Goal: Transaction & Acquisition: Purchase product/service

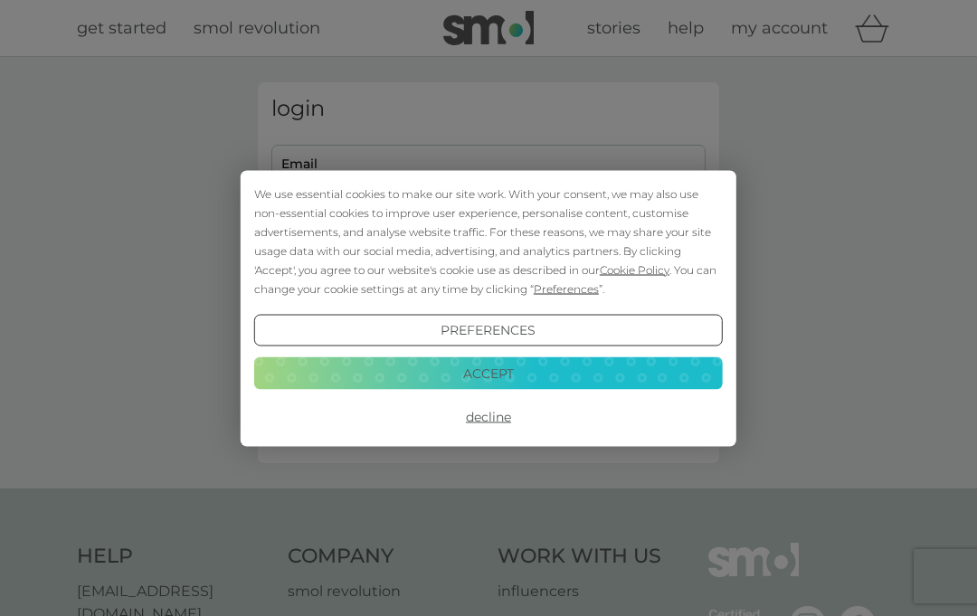
click at [491, 418] on button "Decline" at bounding box center [488, 417] width 468 height 33
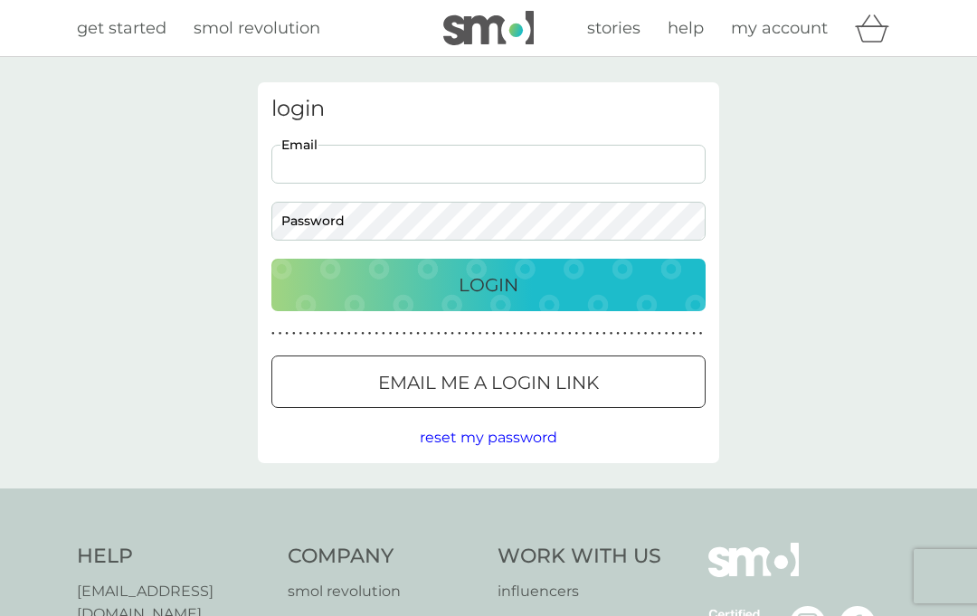
type input "[EMAIL_ADDRESS][DOMAIN_NAME]"
click at [488, 284] on button "Login" at bounding box center [488, 285] width 434 height 52
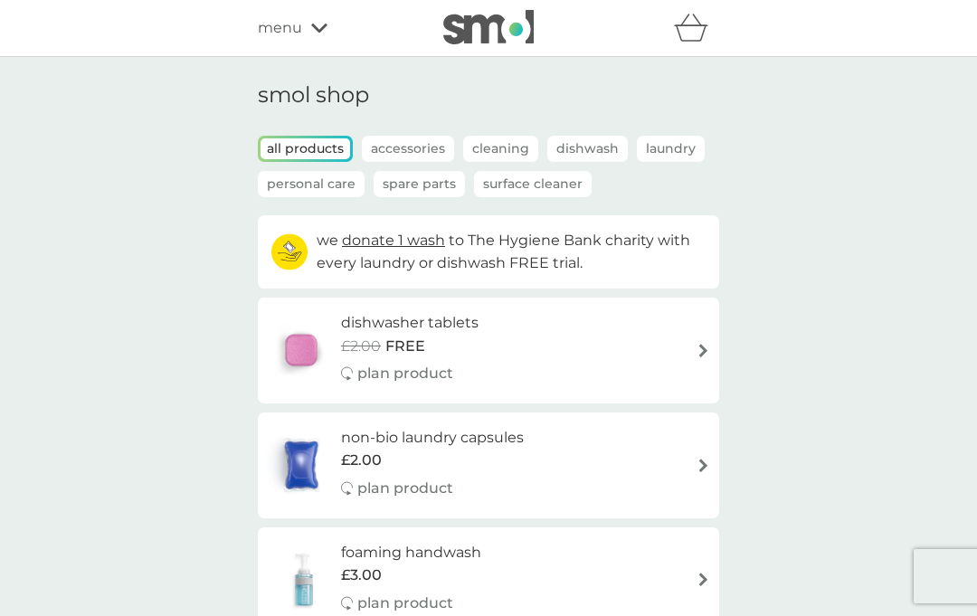
click at [412, 138] on p "Accessories" at bounding box center [408, 149] width 92 height 26
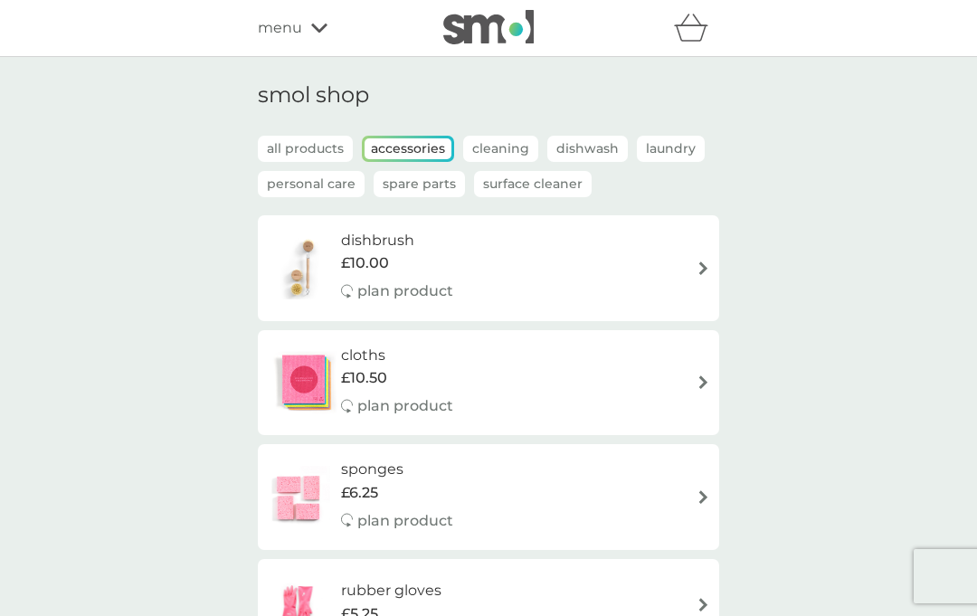
click at [420, 181] on p "Spare Parts" at bounding box center [419, 184] width 91 height 26
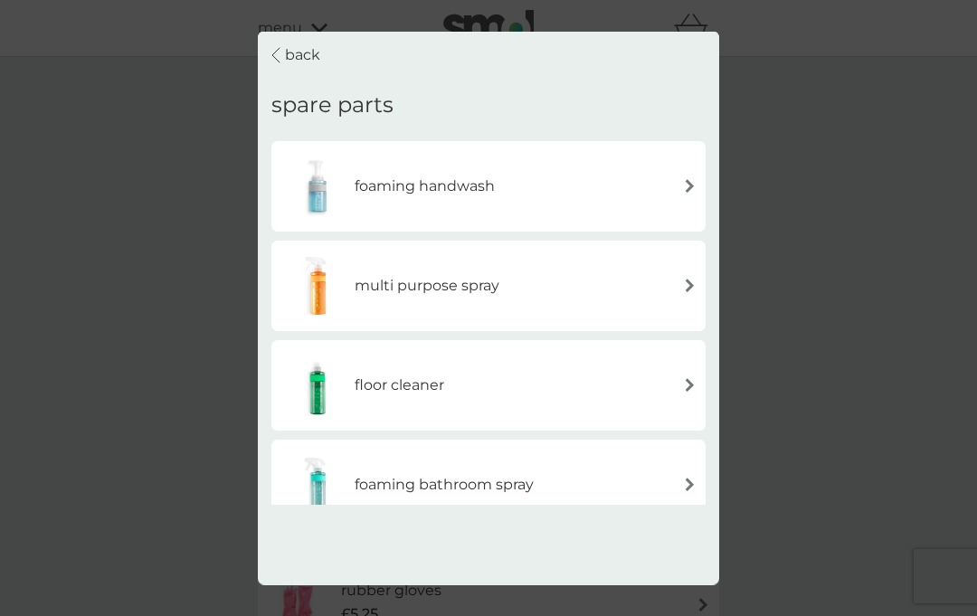
click at [687, 279] on img at bounding box center [690, 286] width 14 height 14
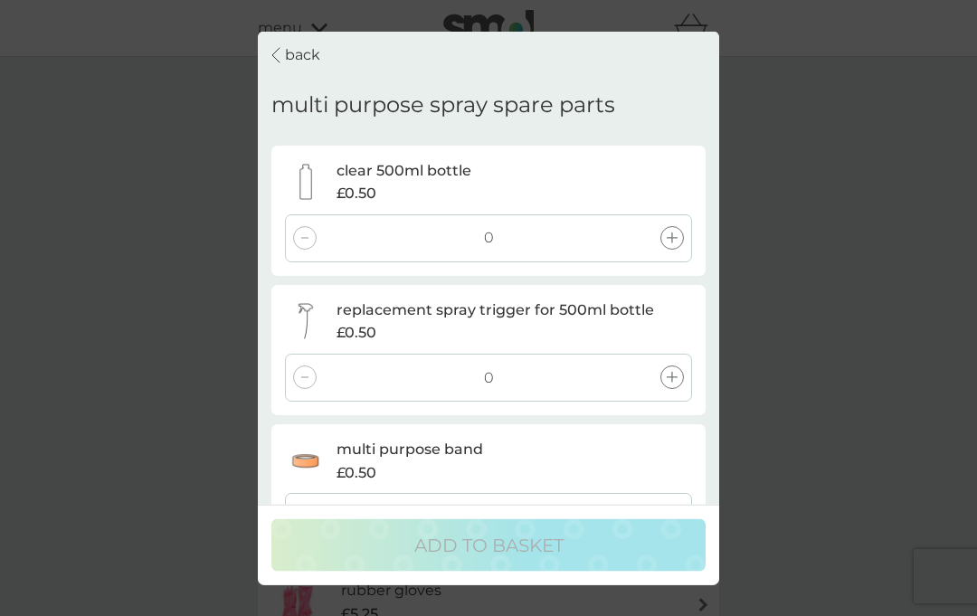
click at [671, 365] on div at bounding box center [672, 377] width 24 height 24
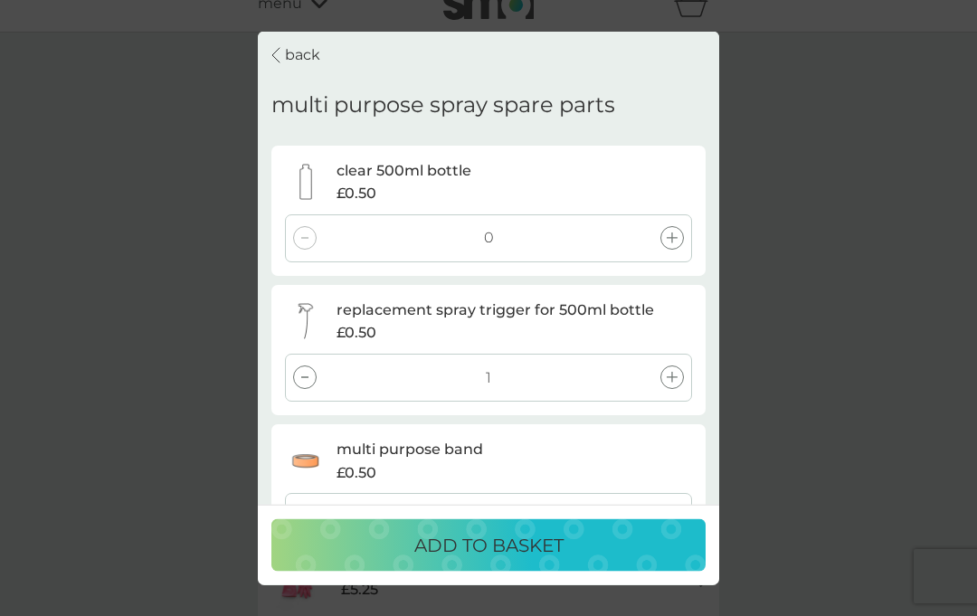
scroll to position [24, 0]
click at [497, 560] on p "ADD TO BASKET" at bounding box center [488, 545] width 149 height 29
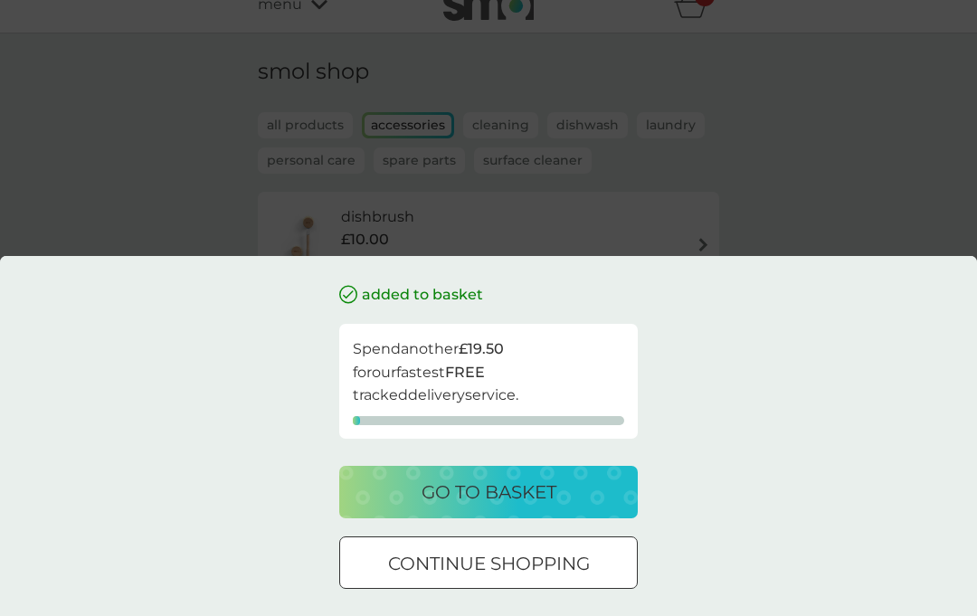
click at [519, 573] on div at bounding box center [488, 563] width 65 height 19
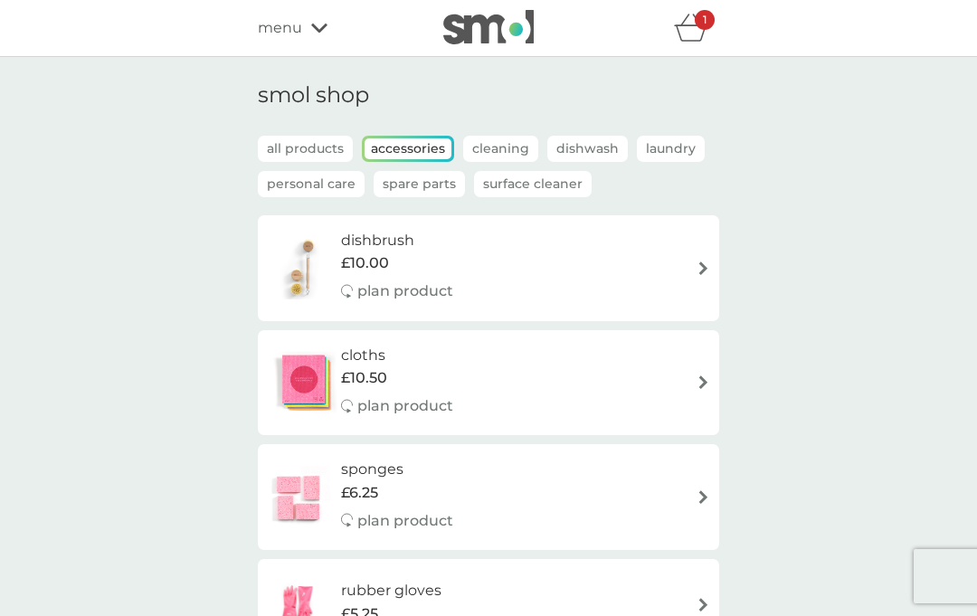
click at [412, 179] on p "Spare Parts" at bounding box center [419, 184] width 91 height 26
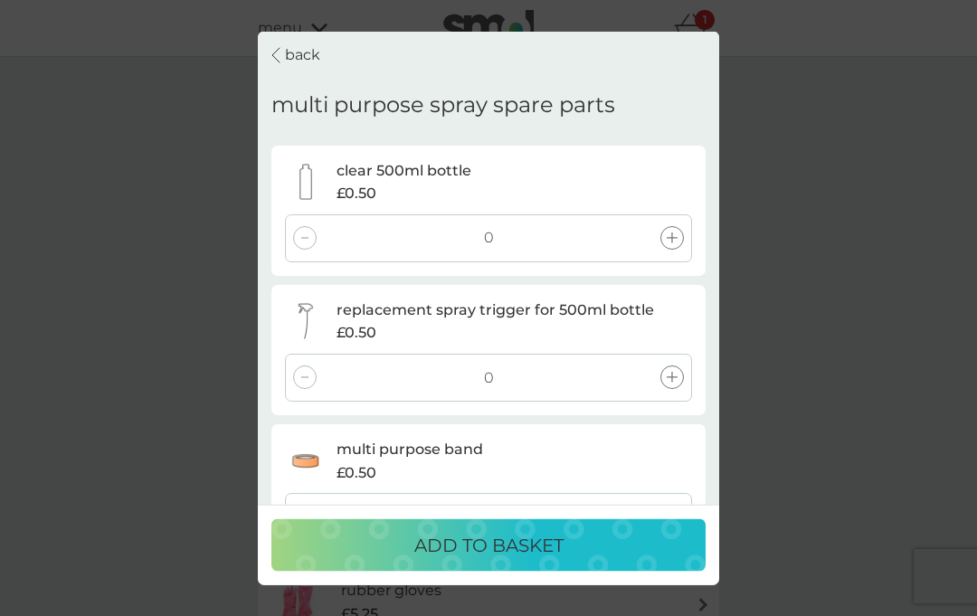
click at [291, 43] on p "back" at bounding box center [302, 55] width 35 height 24
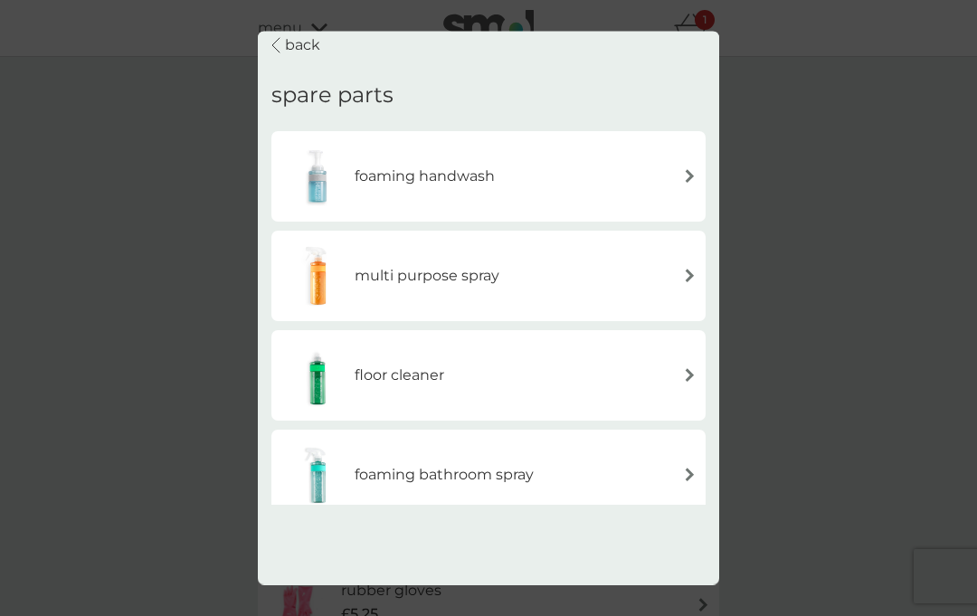
scroll to position [9, 0]
click at [530, 244] on div "multi purpose spray" at bounding box center [488, 275] width 416 height 63
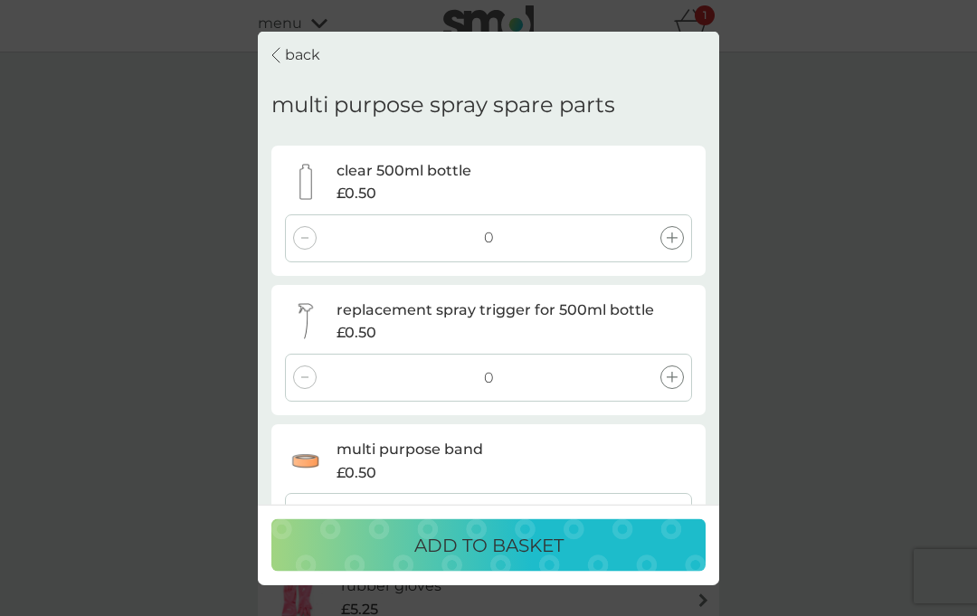
scroll to position [0, 0]
click at [296, 43] on p "back" at bounding box center [302, 55] width 35 height 24
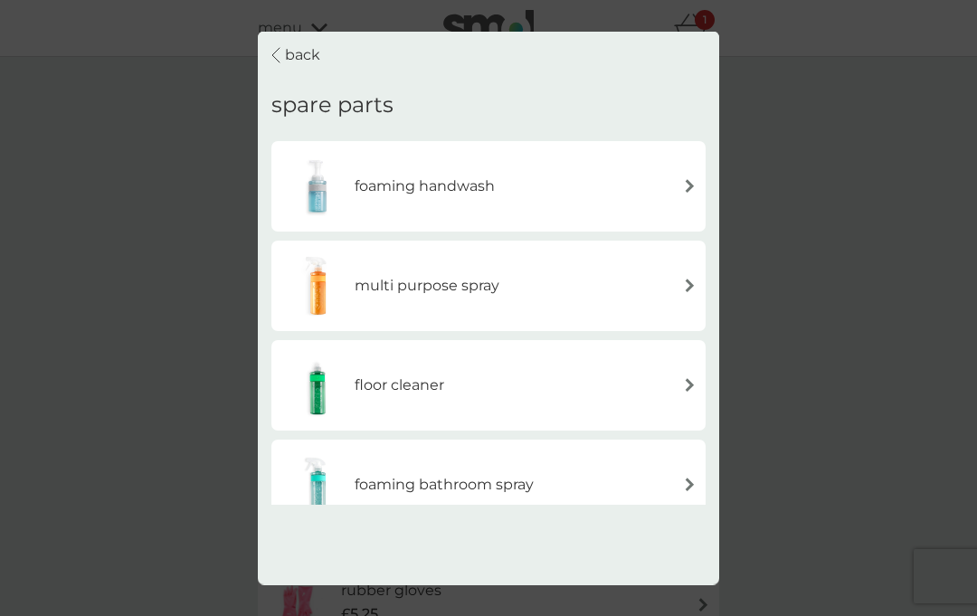
click at [302, 43] on p "back" at bounding box center [302, 55] width 35 height 24
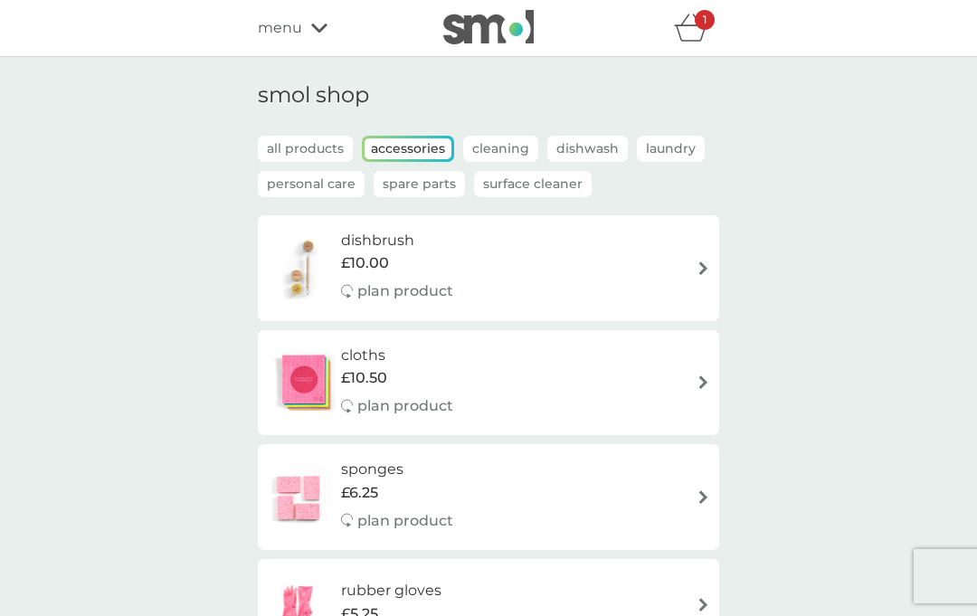
click at [301, 143] on p "all products" at bounding box center [305, 149] width 95 height 26
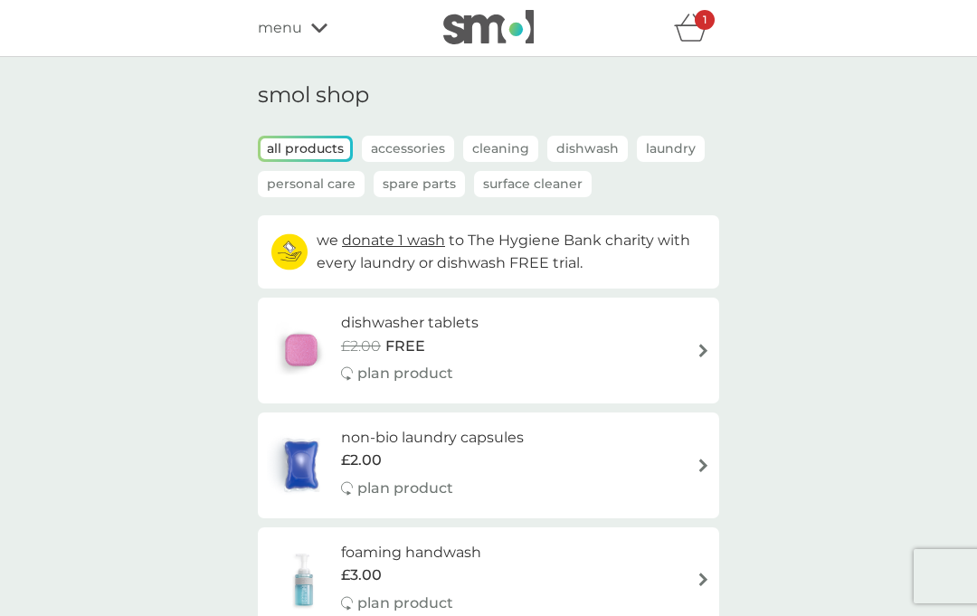
click at [688, 353] on div "dishwasher tablets £2.00 FREE plan product" at bounding box center [488, 350] width 443 height 79
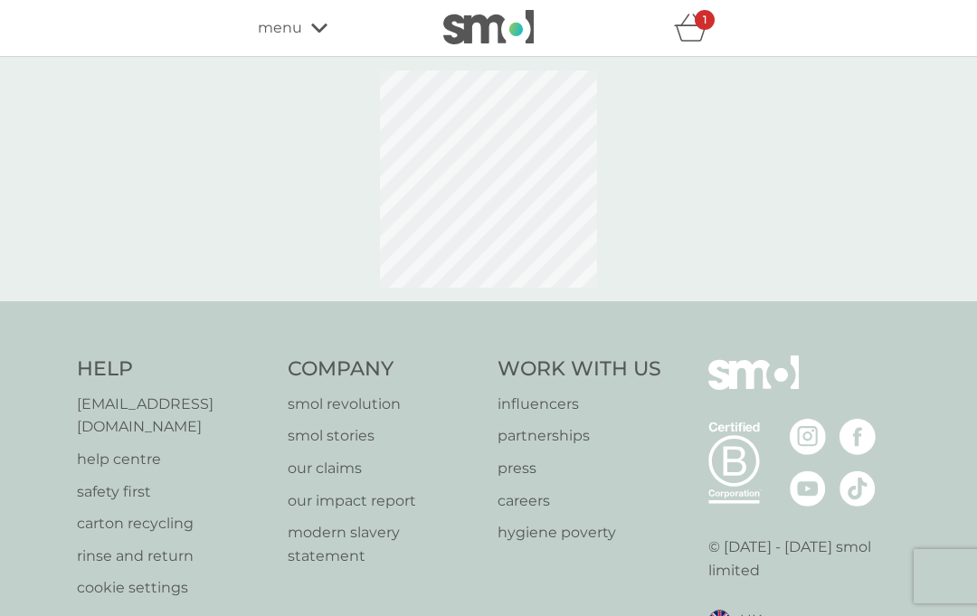
select select "42"
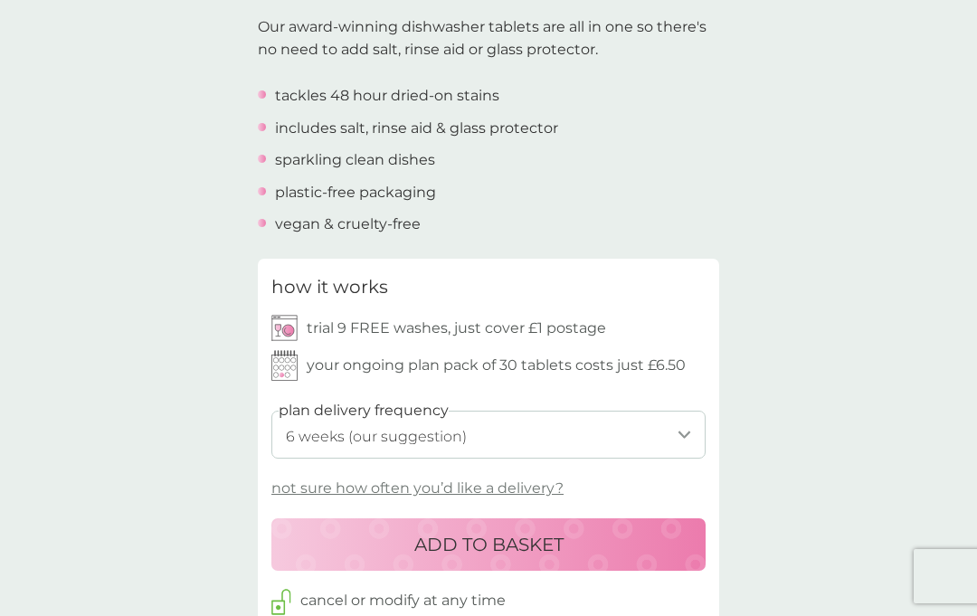
scroll to position [585, 0]
click at [669, 430] on select "1 week 2 weeks 3 weeks 4 weeks 5 weeks 6 weeks (our suggestion) 7 weeks 8 weeks…" at bounding box center [488, 436] width 434 height 48
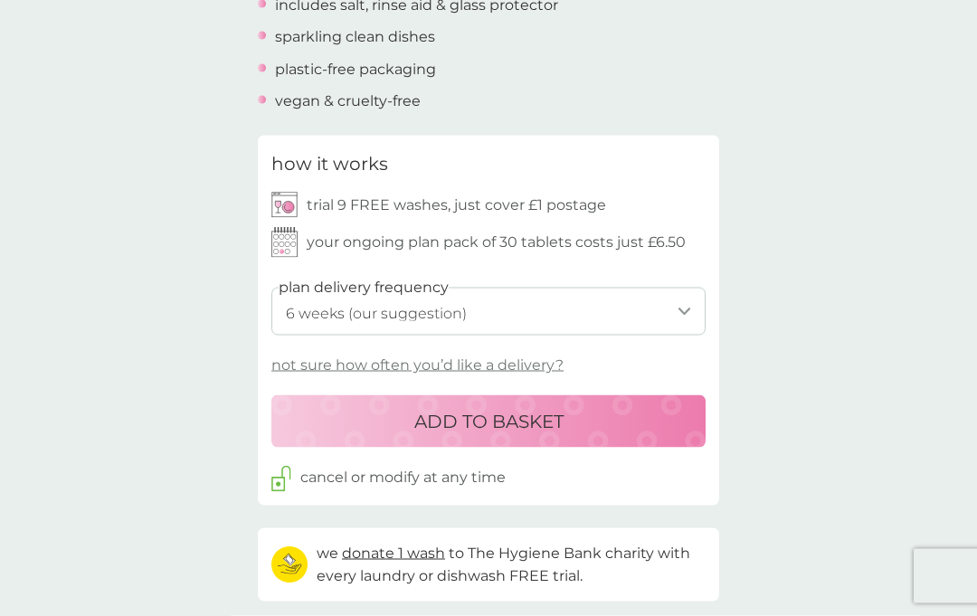
scroll to position [707, 0]
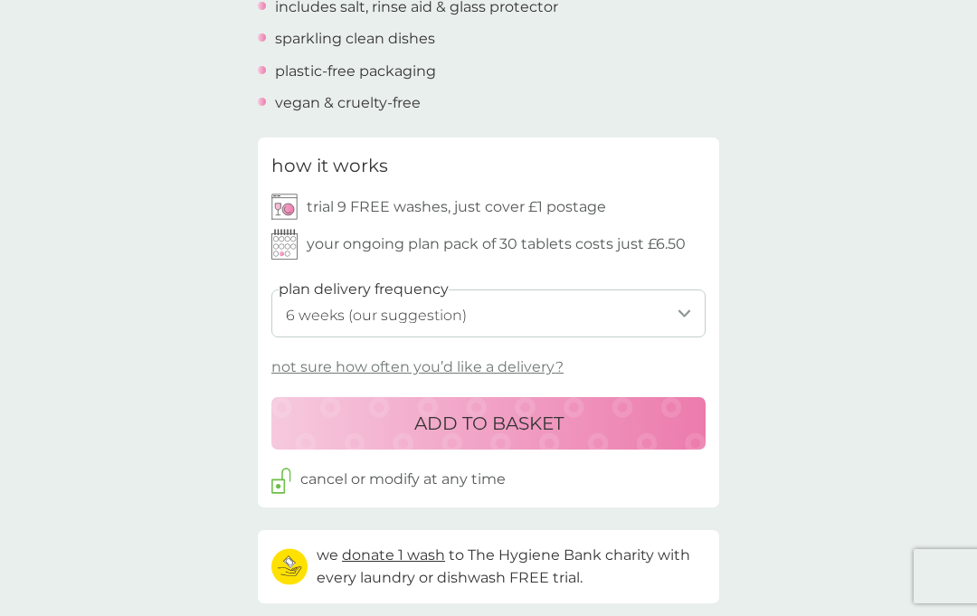
click at [680, 304] on select "1 week 2 weeks 3 weeks 4 weeks 5 weeks 6 weeks (our suggestion) 7 weeks 8 weeks…" at bounding box center [488, 313] width 434 height 48
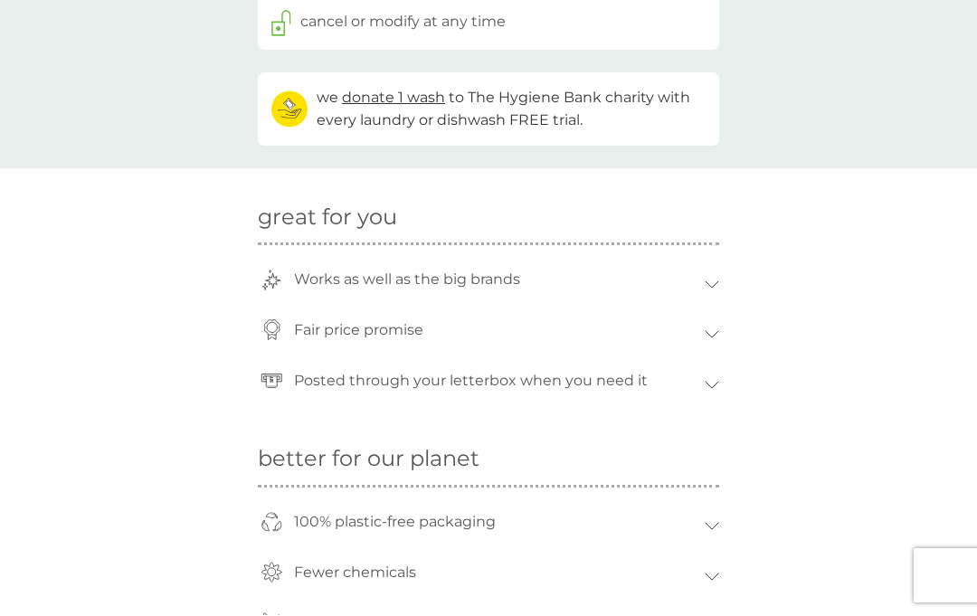
click at [716, 317] on div "Fair price promise" at bounding box center [488, 335] width 461 height 51
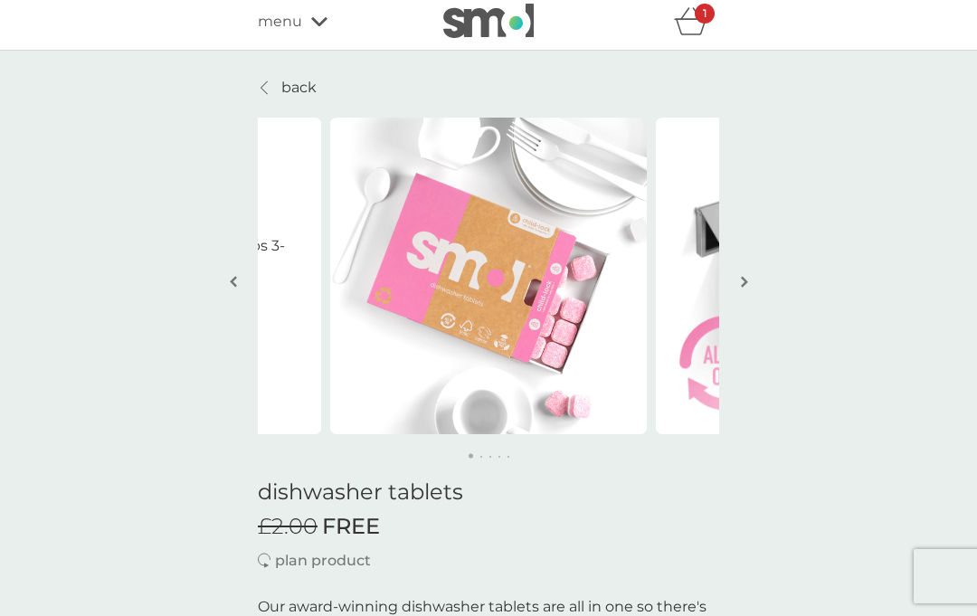
scroll to position [0, 0]
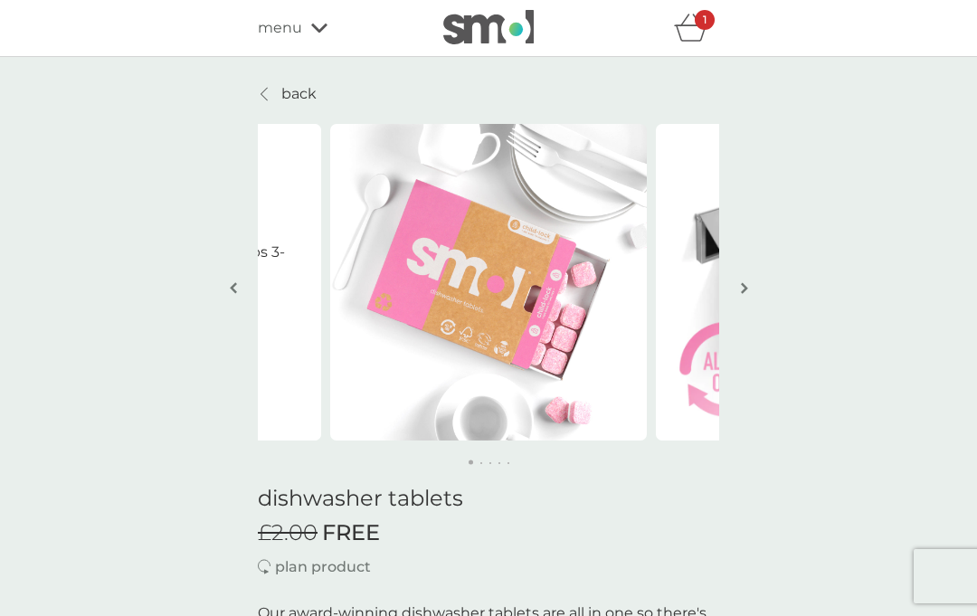
click at [741, 290] on img "button" at bounding box center [744, 288] width 7 height 14
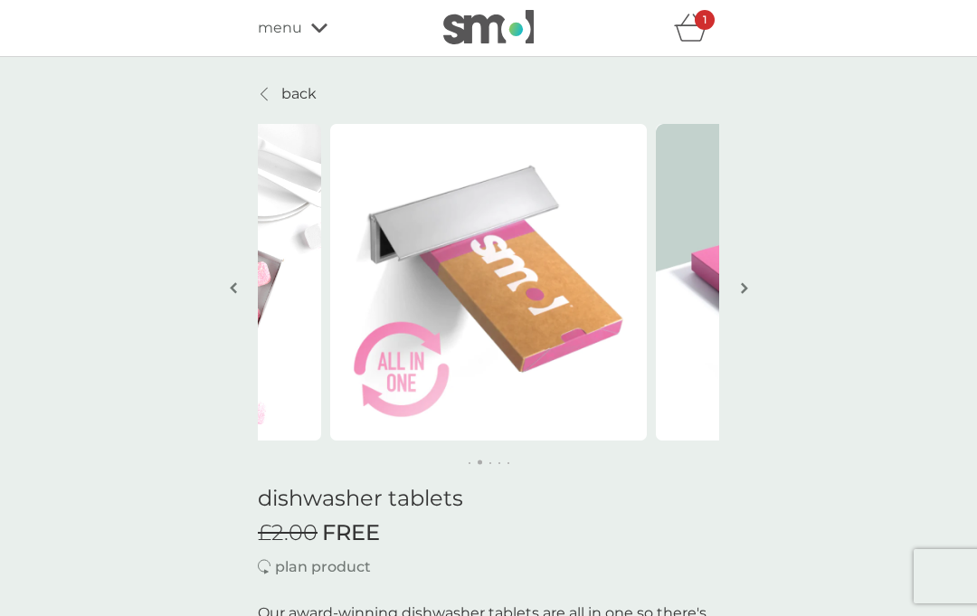
click at [747, 284] on img "button" at bounding box center [744, 288] width 7 height 14
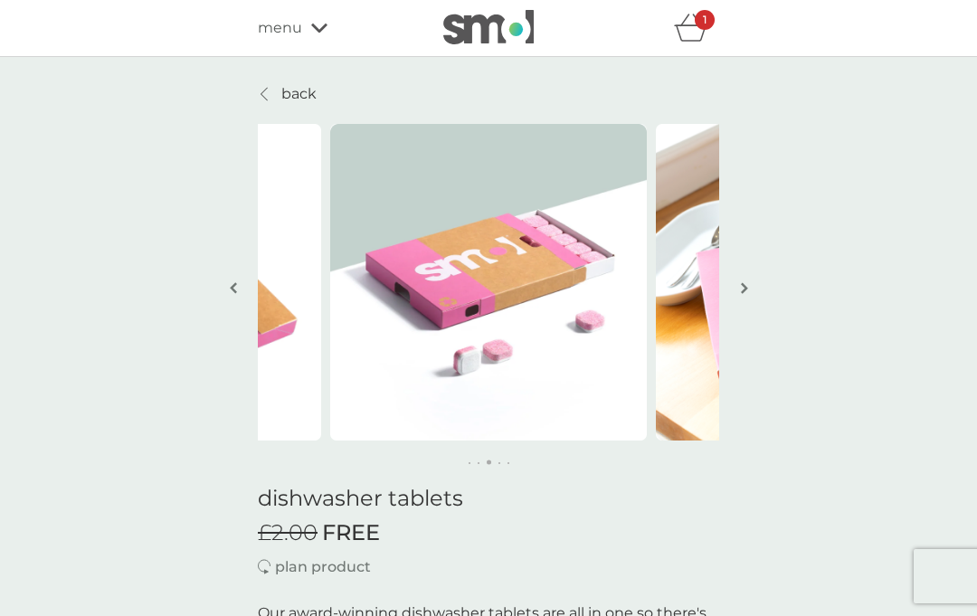
click at [258, 94] on link "back" at bounding box center [287, 94] width 59 height 24
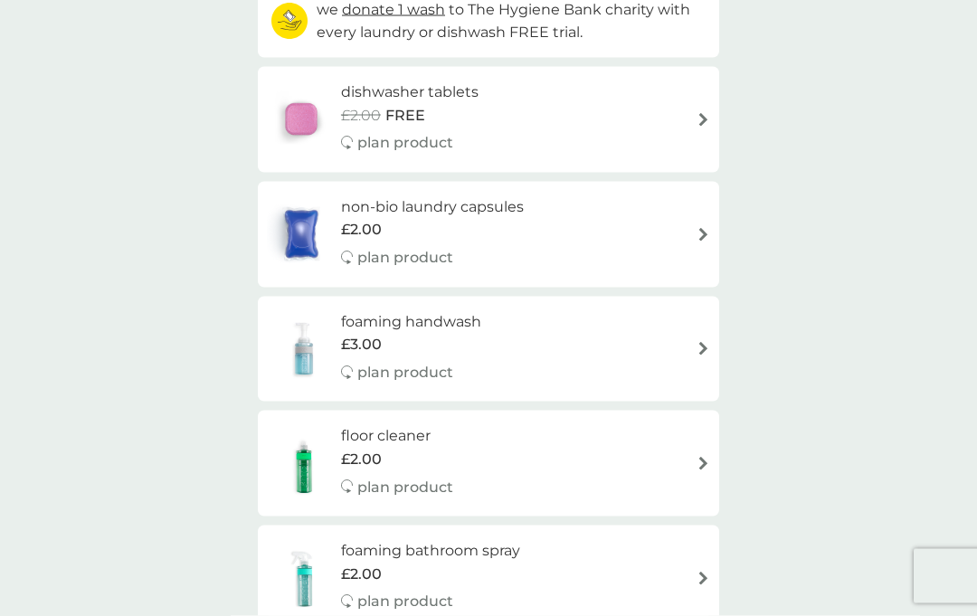
scroll to position [232, 0]
click at [697, 227] on img at bounding box center [703, 234] width 14 height 14
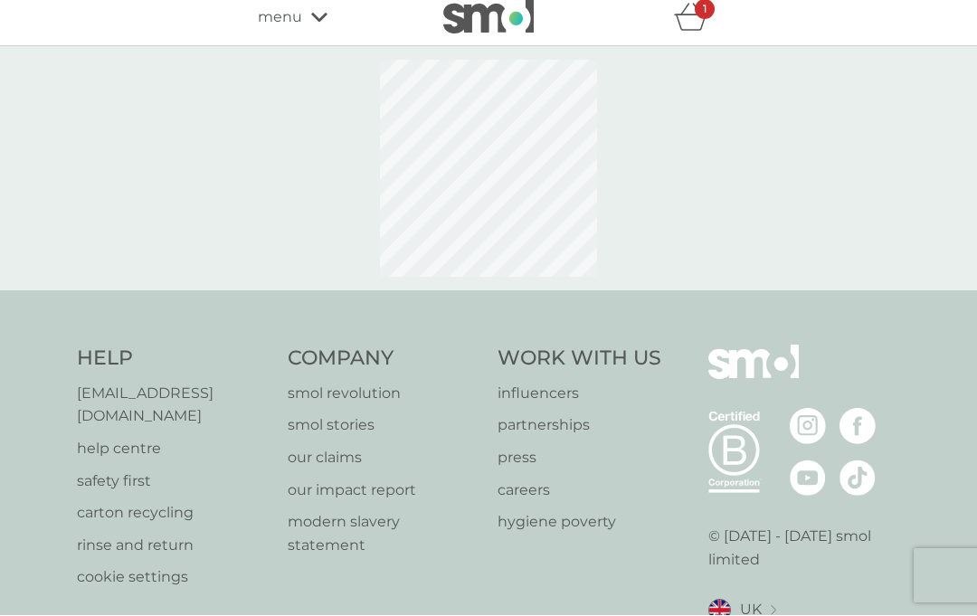
select select "42"
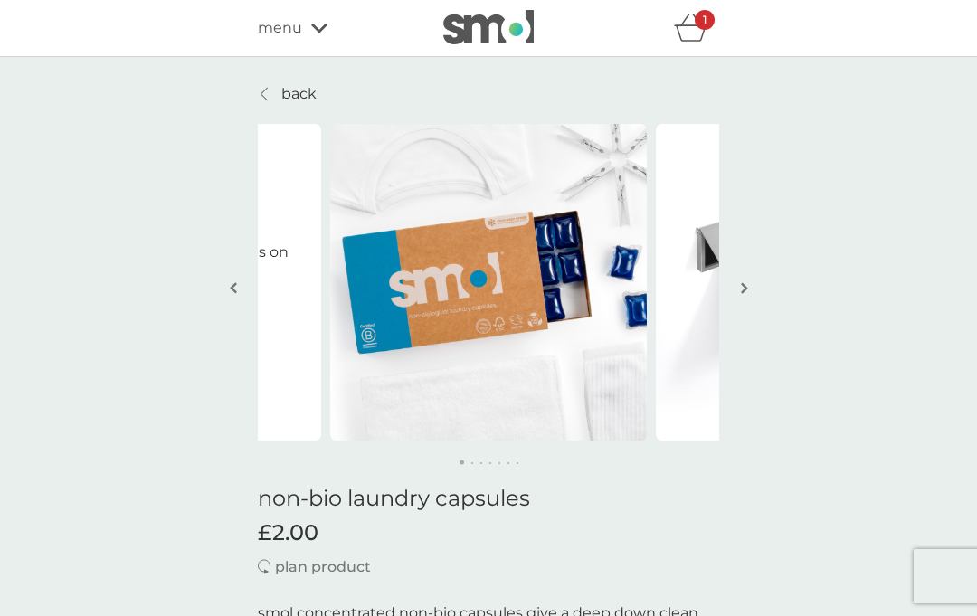
click at [289, 101] on p "back" at bounding box center [298, 94] width 35 height 24
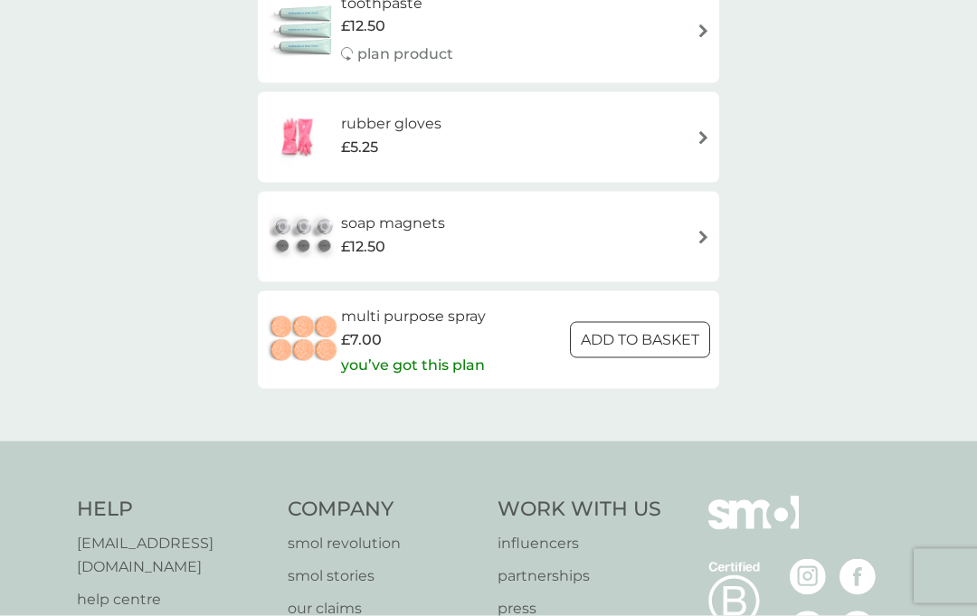
scroll to position [2605, 0]
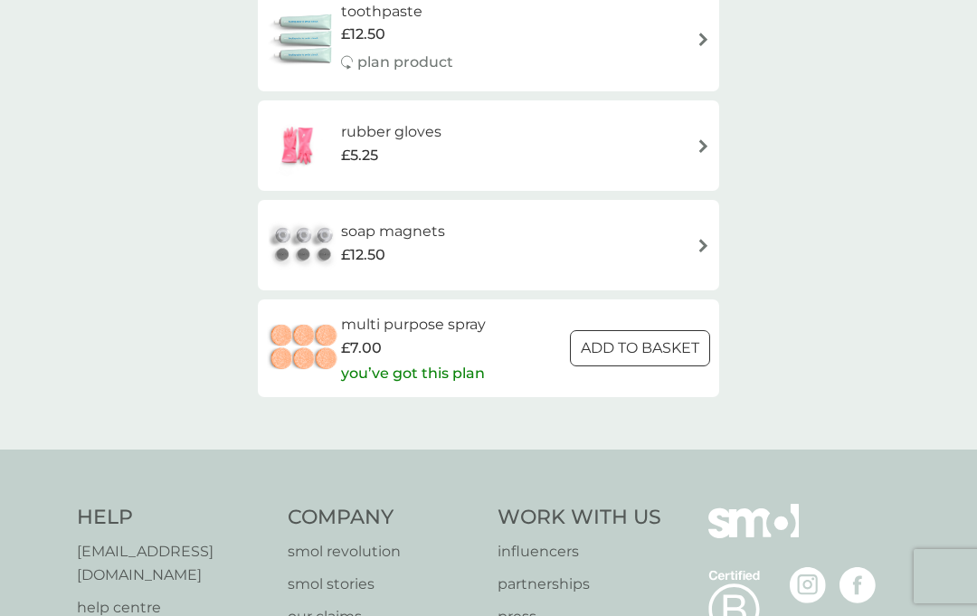
click at [431, 362] on p "you’ve got this plan" at bounding box center [413, 374] width 144 height 24
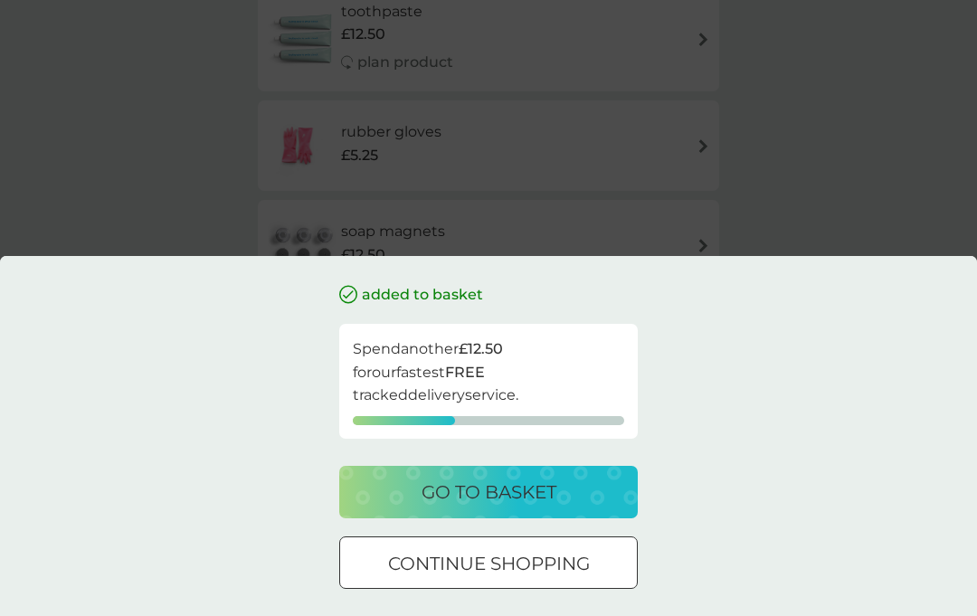
click at [516, 578] on p "continue shopping" at bounding box center [489, 563] width 202 height 29
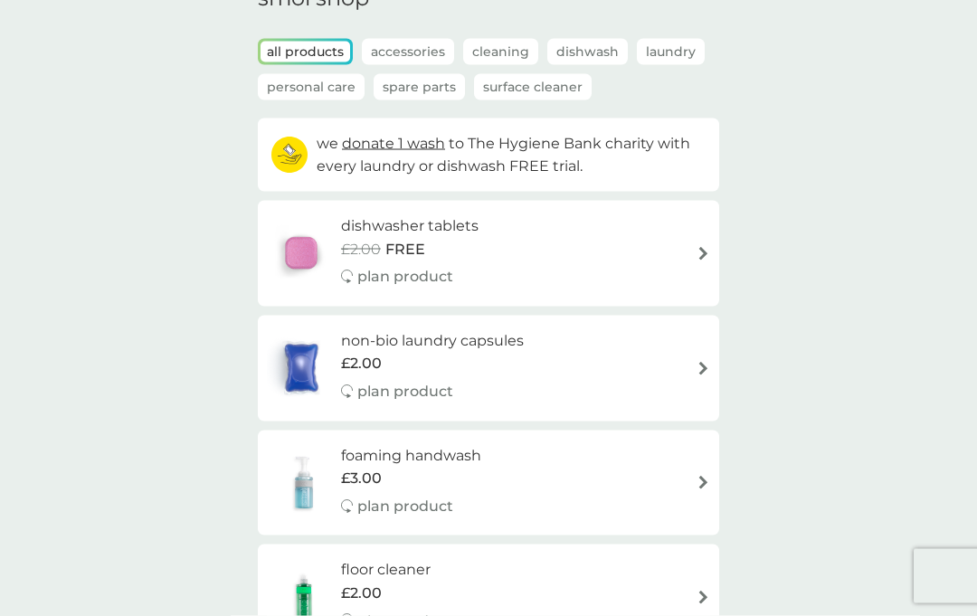
scroll to position [0, 0]
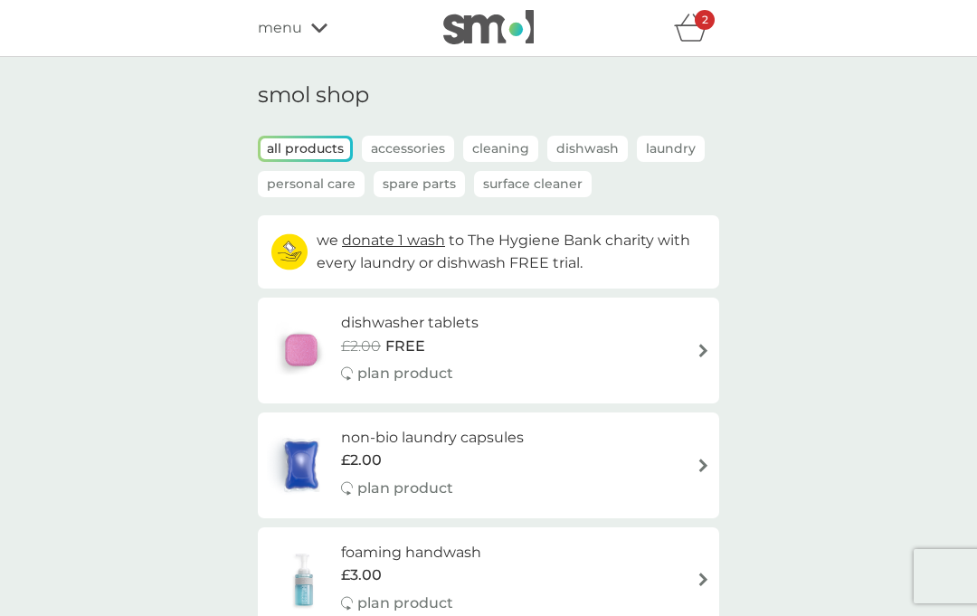
click at [693, 29] on icon "basket" at bounding box center [691, 28] width 34 height 28
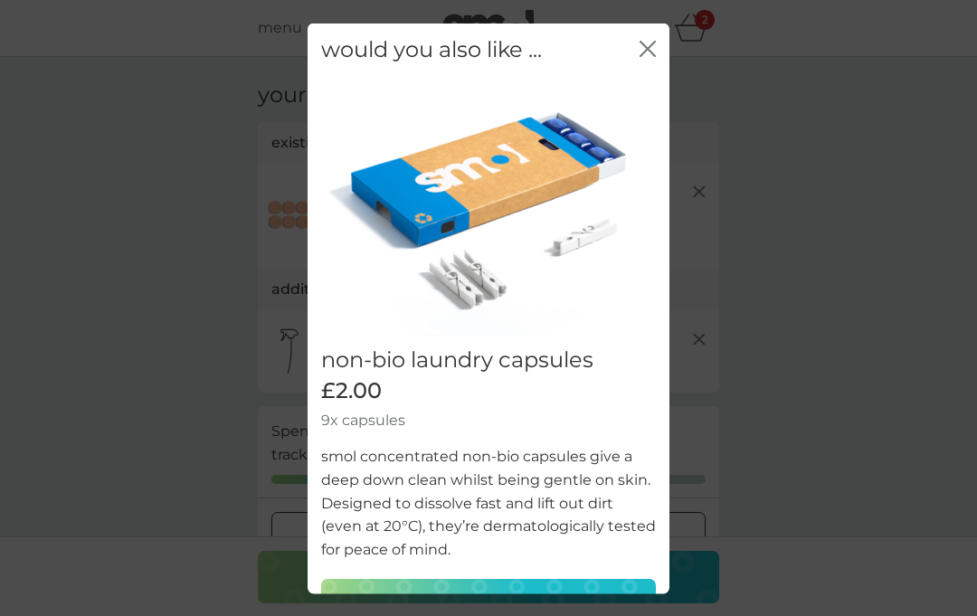
click at [652, 40] on icon "close" at bounding box center [647, 48] width 16 height 16
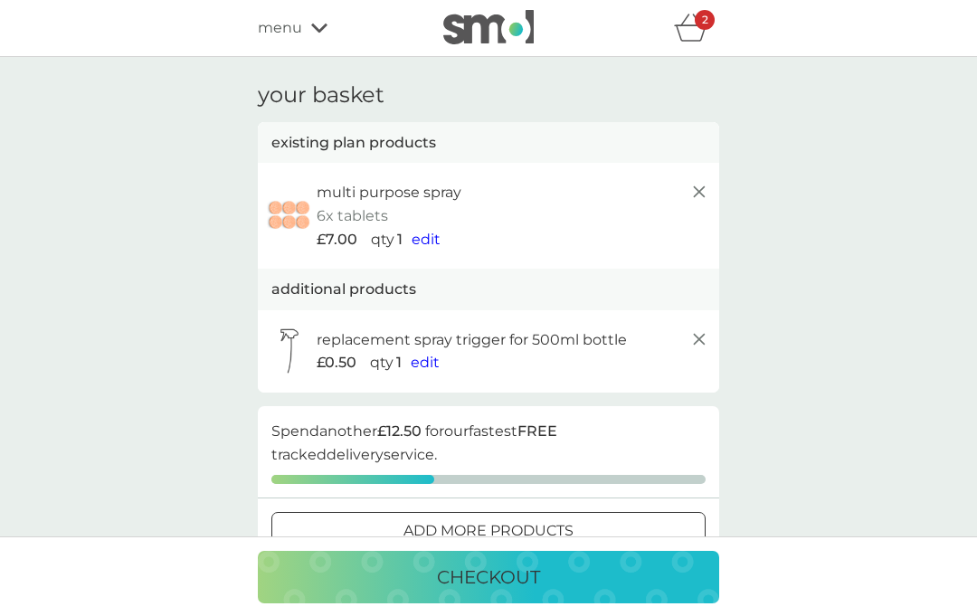
click at [702, 30] on icon "basket" at bounding box center [691, 28] width 34 height 28
click at [426, 235] on span "edit" at bounding box center [426, 239] width 29 height 17
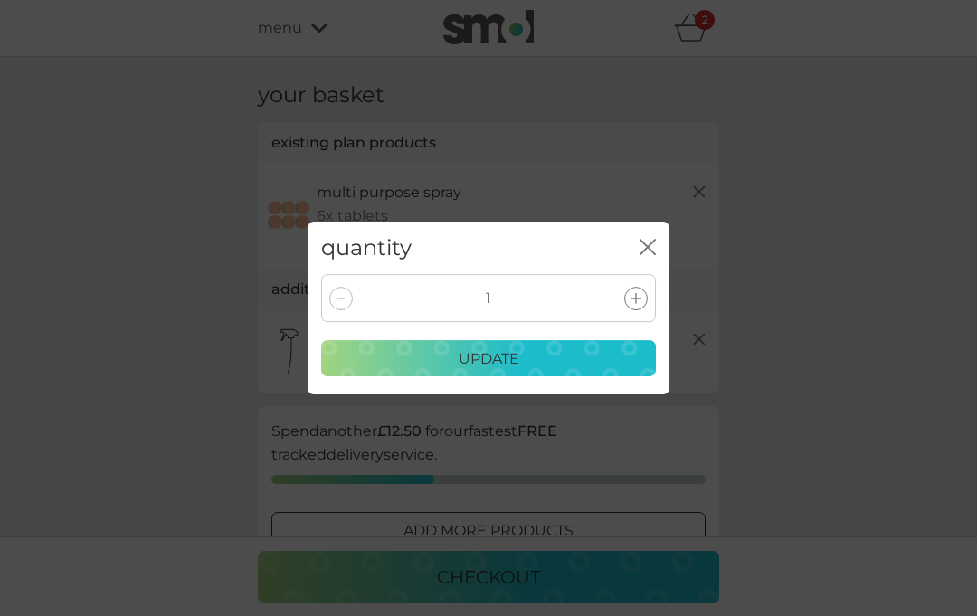
click at [336, 292] on div at bounding box center [341, 299] width 24 height 24
click at [503, 357] on p "update" at bounding box center [489, 359] width 61 height 24
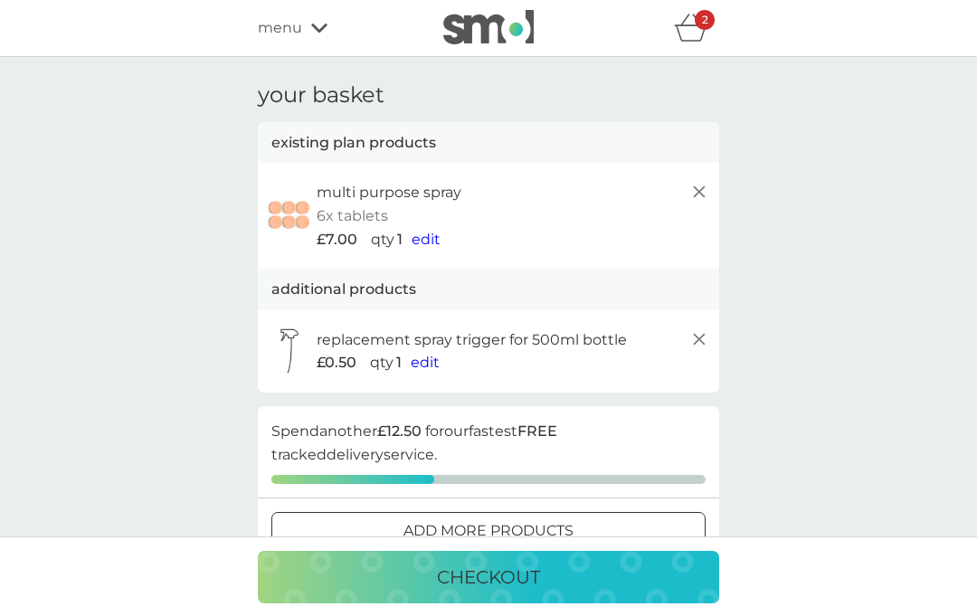
click at [696, 189] on line at bounding box center [699, 191] width 11 height 11
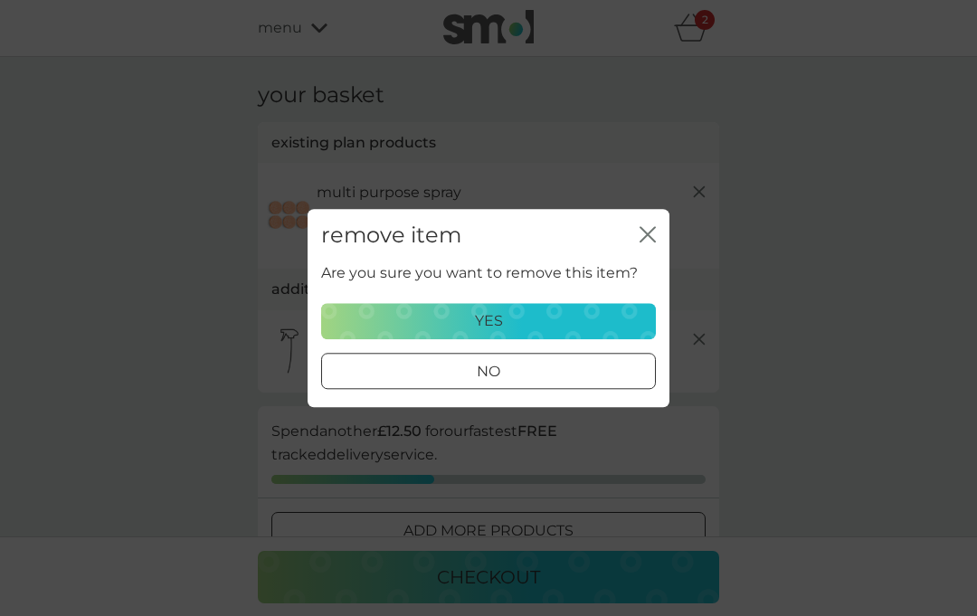
click at [501, 317] on p "yes" at bounding box center [489, 321] width 28 height 24
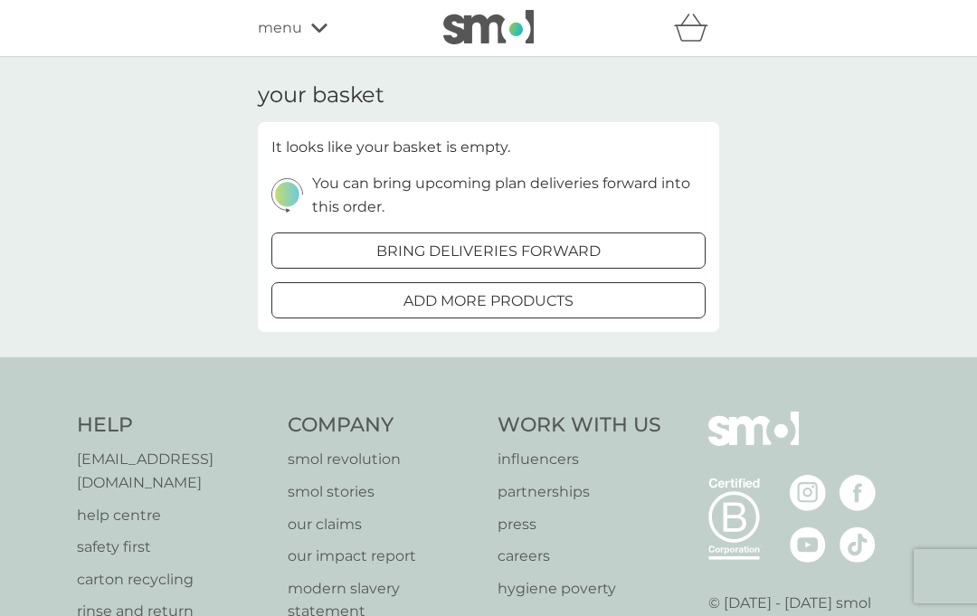
click at [544, 242] on p "bring deliveries forward" at bounding box center [488, 252] width 224 height 24
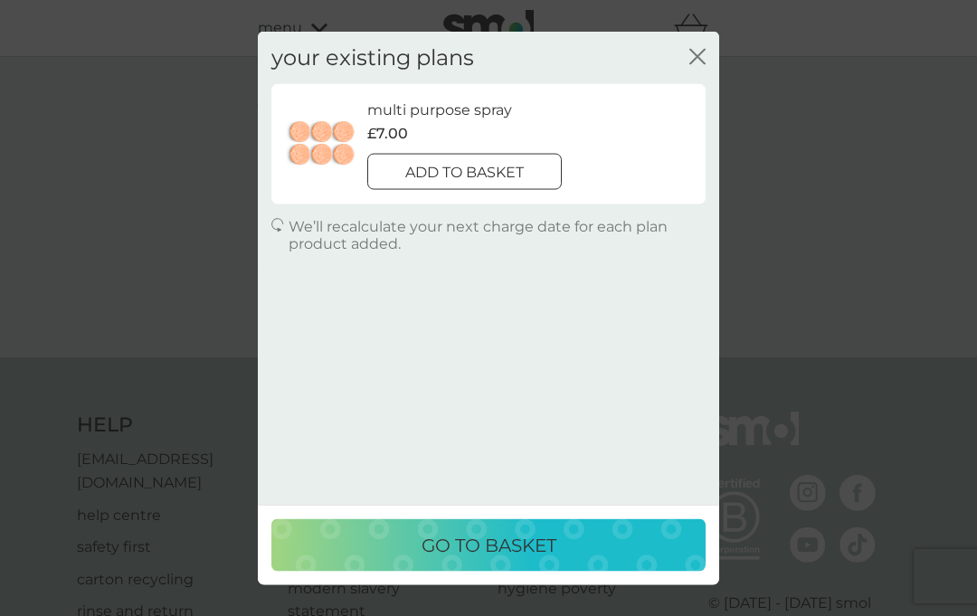
click at [694, 48] on icon "close" at bounding box center [697, 56] width 16 height 16
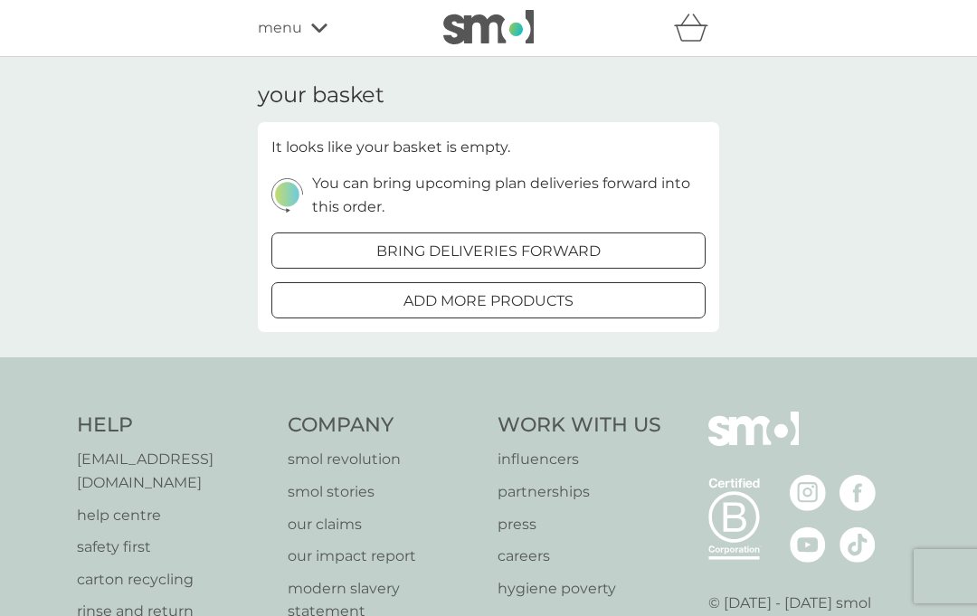
click at [291, 203] on img at bounding box center [287, 194] width 32 height 33
click at [422, 188] on p "You can bring upcoming plan deliveries forward into this order." at bounding box center [508, 195] width 393 height 46
click at [534, 246] on p "bring deliveries forward" at bounding box center [488, 252] width 224 height 24
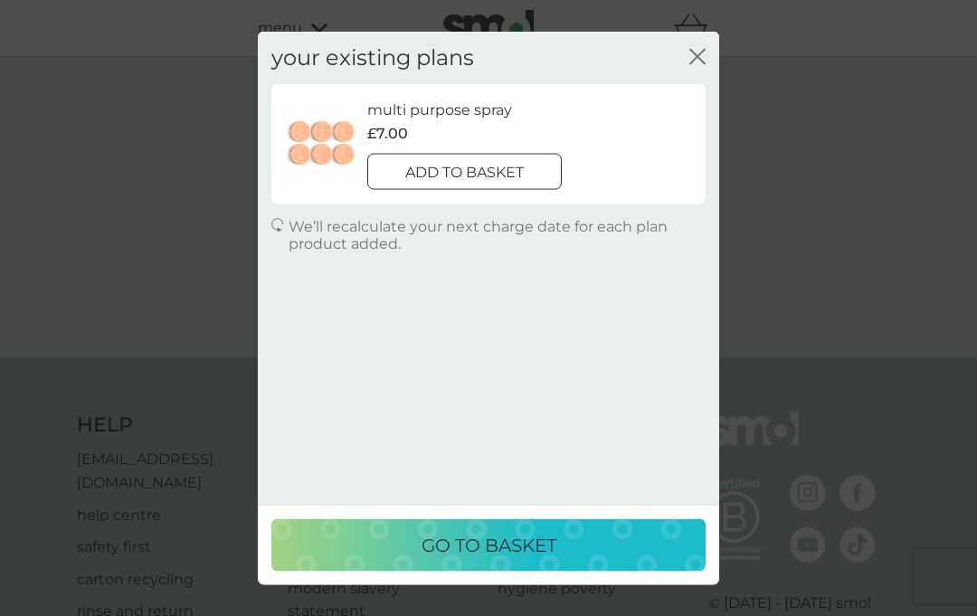
click at [697, 49] on icon "close" at bounding box center [700, 56] width 7 height 14
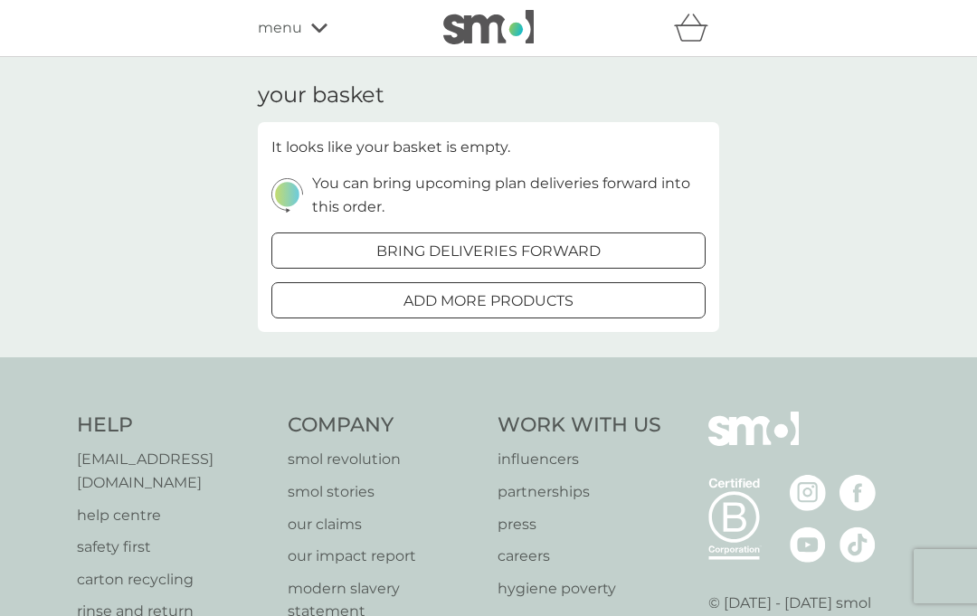
click at [301, 37] on span "menu" at bounding box center [280, 28] width 44 height 24
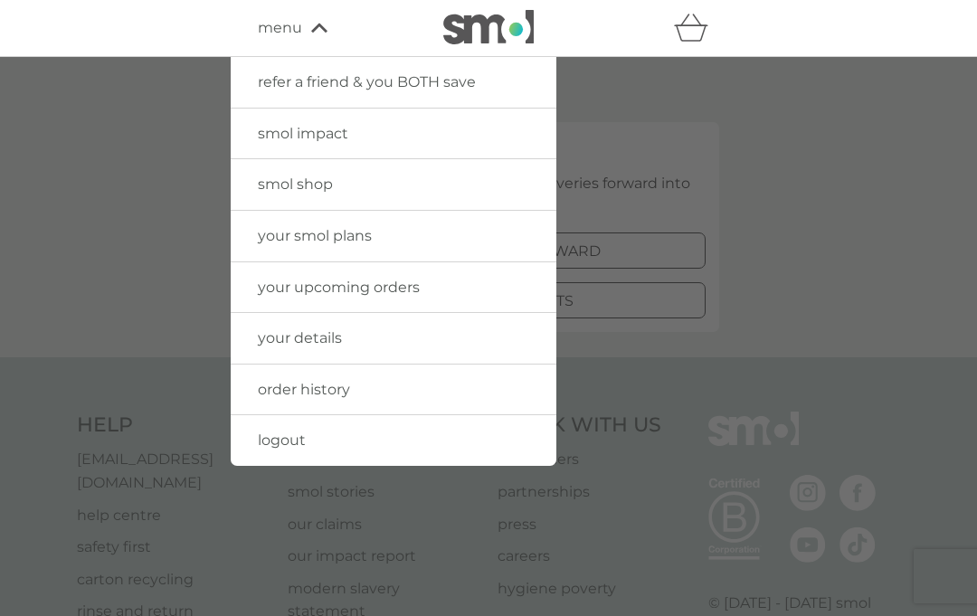
click at [333, 381] on span "order history" at bounding box center [304, 389] width 92 height 17
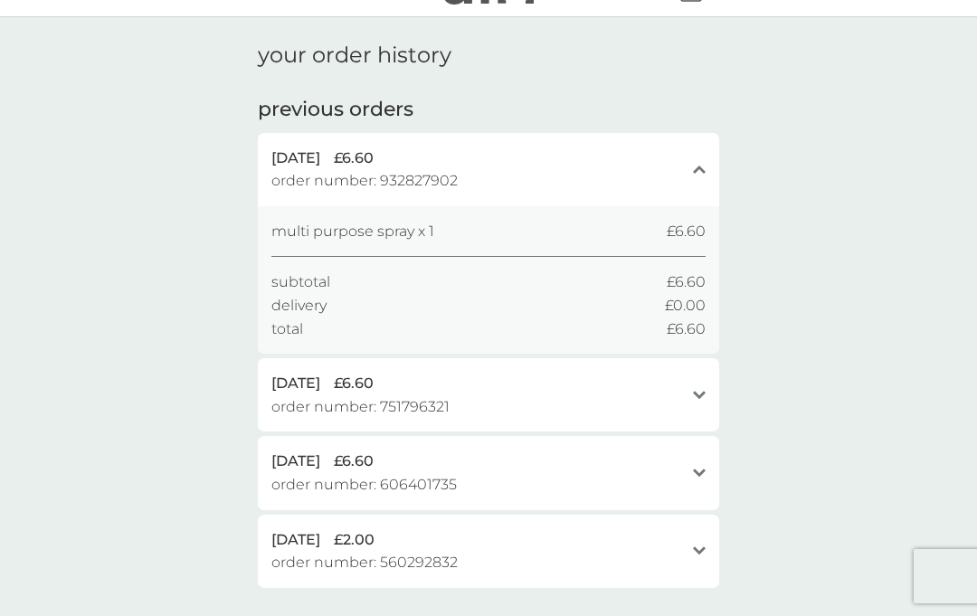
scroll to position [41, 0]
click at [698, 390] on icon "open" at bounding box center [699, 394] width 13 height 9
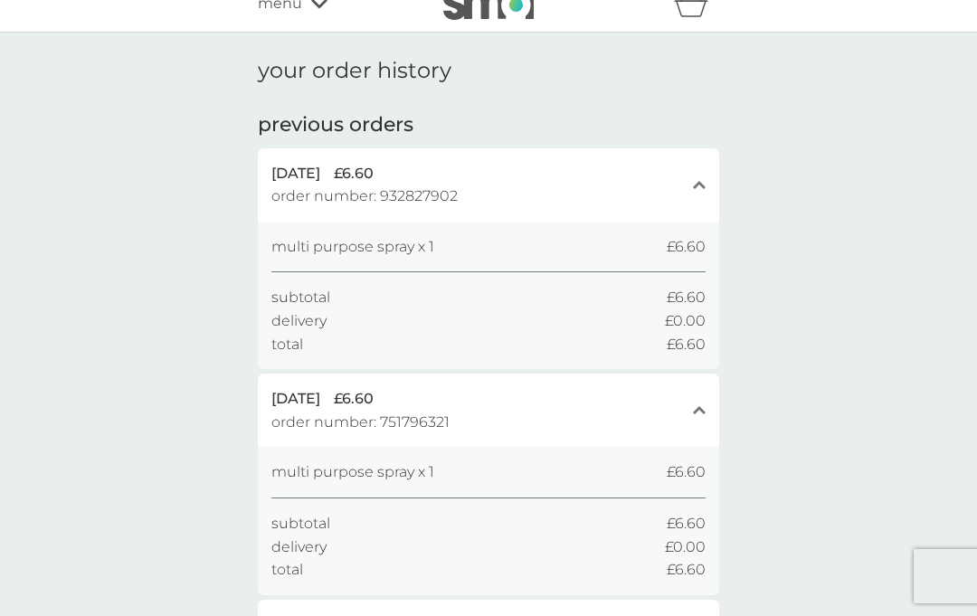
scroll to position [0, 0]
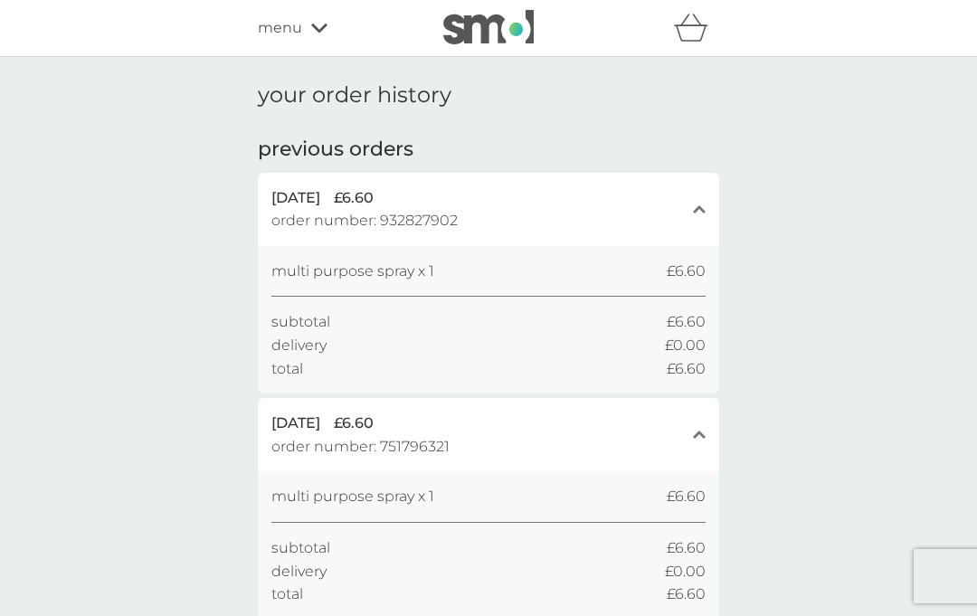
click at [703, 206] on icon "close" at bounding box center [699, 208] width 13 height 9
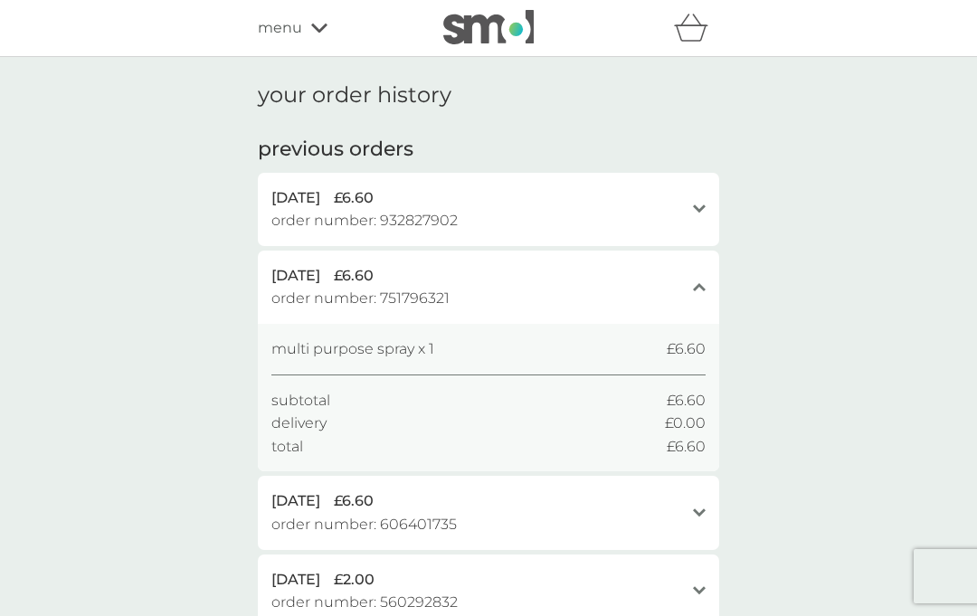
click at [325, 20] on div "menu" at bounding box center [335, 28] width 154 height 24
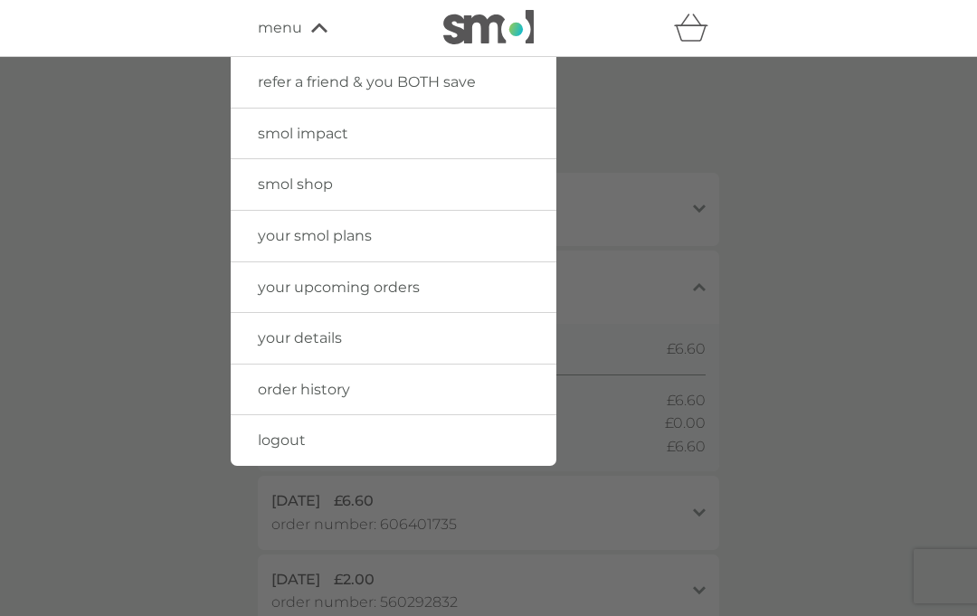
click at [404, 279] on span "your upcoming orders" at bounding box center [339, 287] width 162 height 17
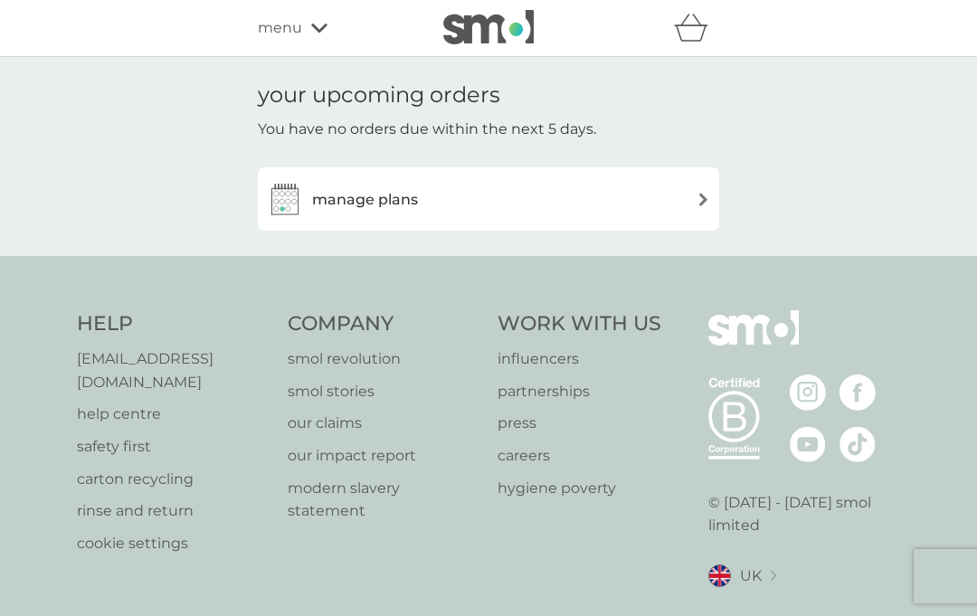
click at [700, 193] on img at bounding box center [703, 200] width 14 height 14
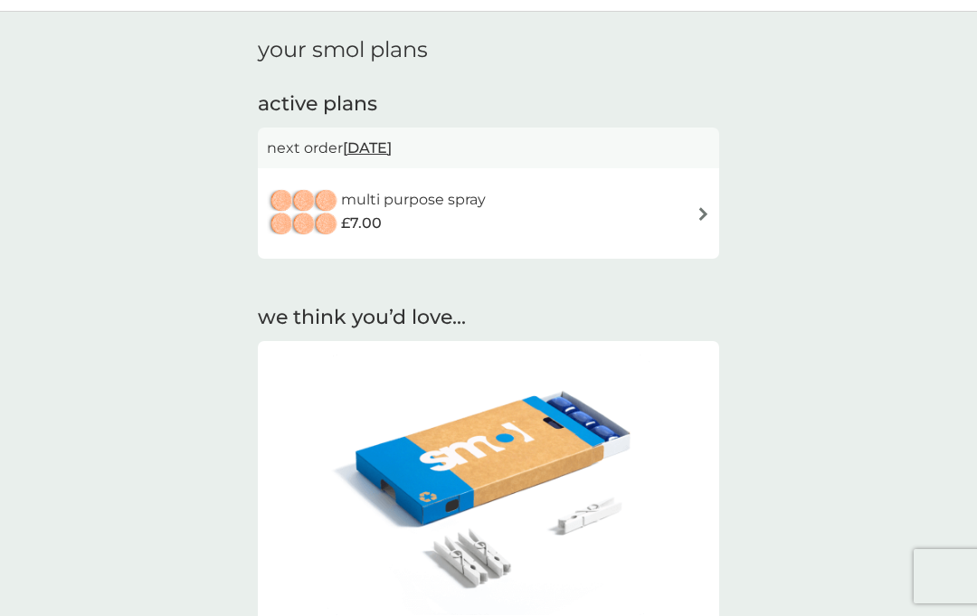
scroll to position [48, 0]
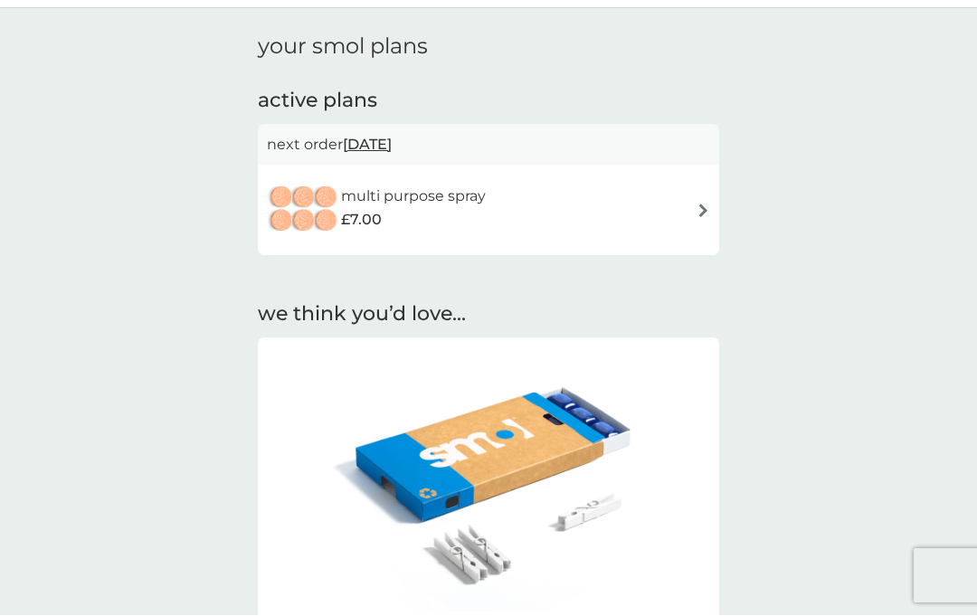
click at [696, 209] on img at bounding box center [703, 211] width 14 height 14
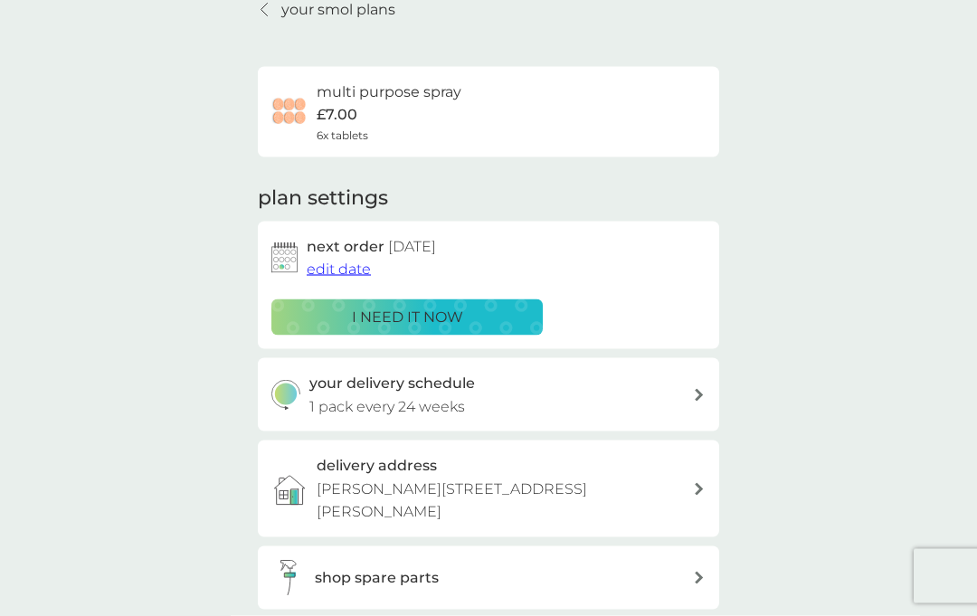
scroll to position [86, 0]
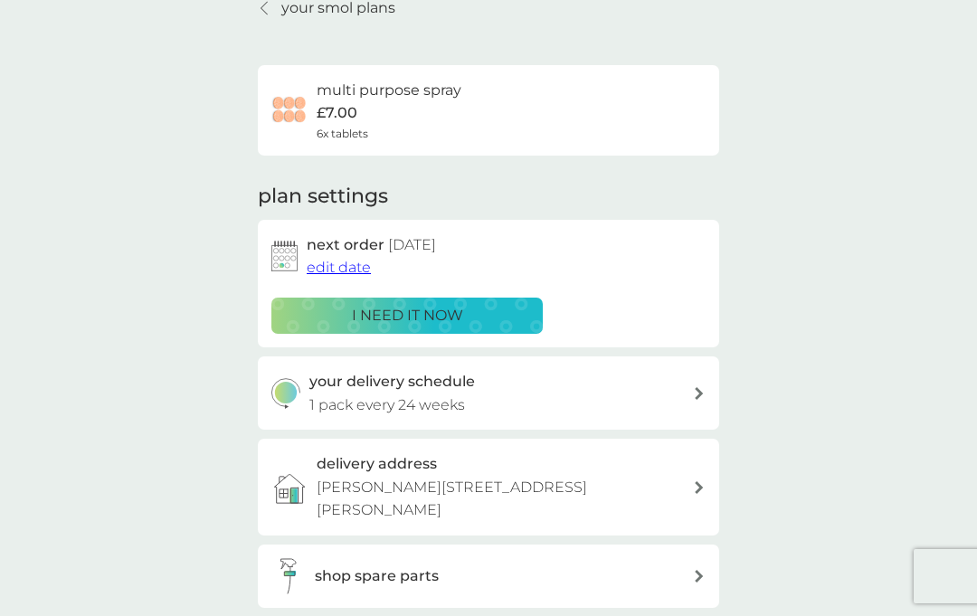
click at [326, 263] on span "edit date" at bounding box center [339, 267] width 64 height 17
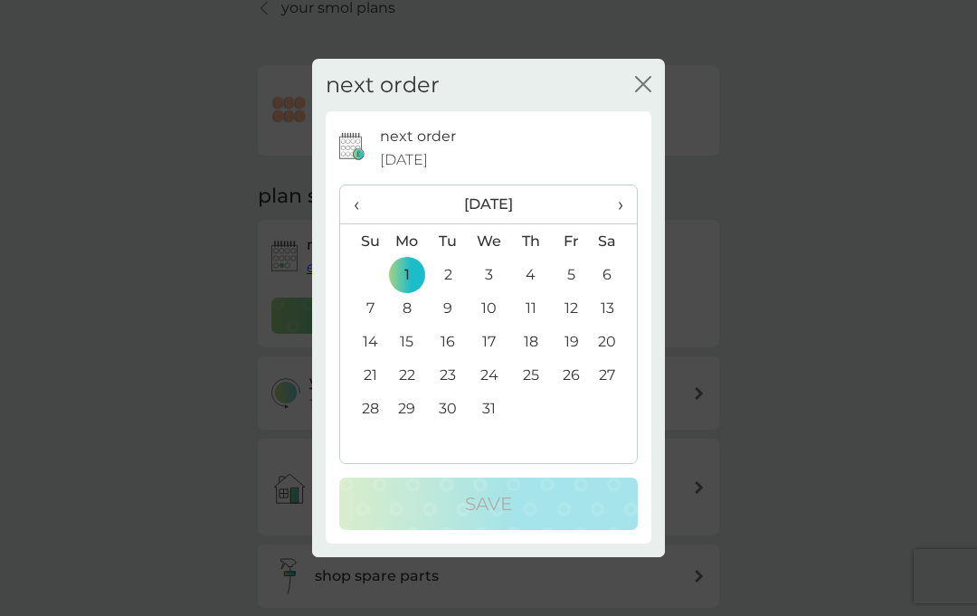
click at [612, 223] on span "›" at bounding box center [614, 204] width 18 height 38
click at [357, 325] on td "1" at bounding box center [363, 307] width 46 height 33
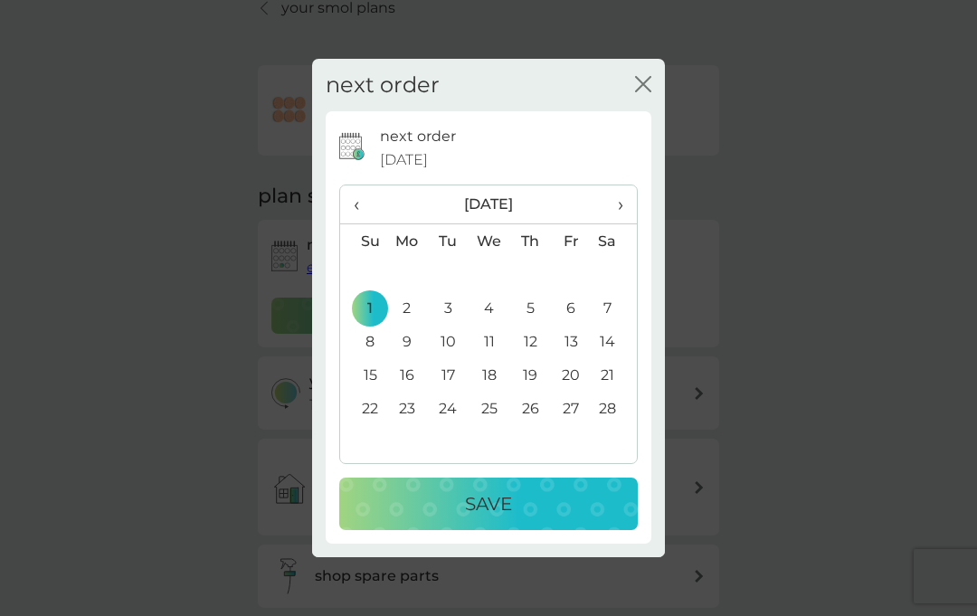
click at [487, 518] on p "Save" at bounding box center [488, 503] width 47 height 29
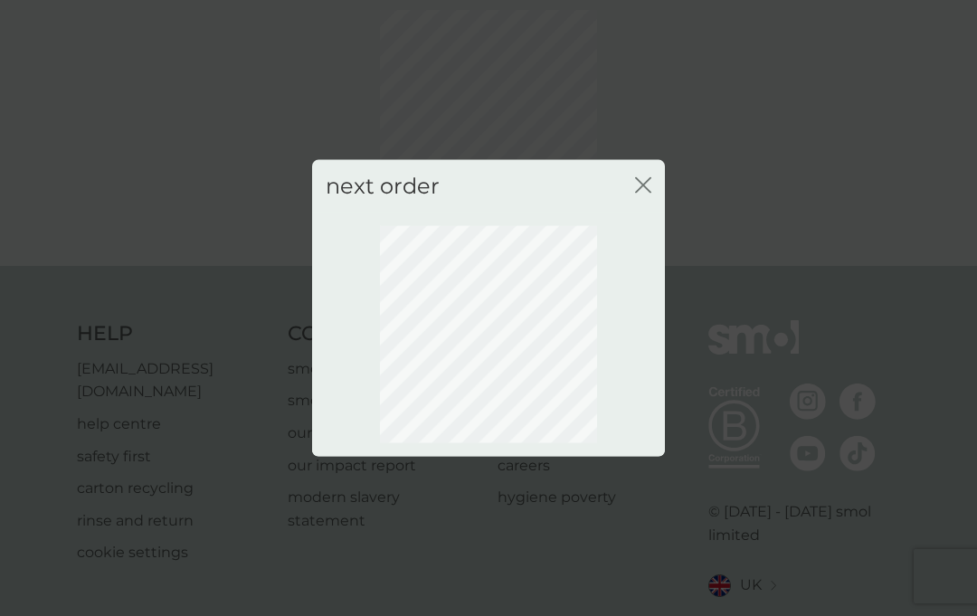
scroll to position [61, 0]
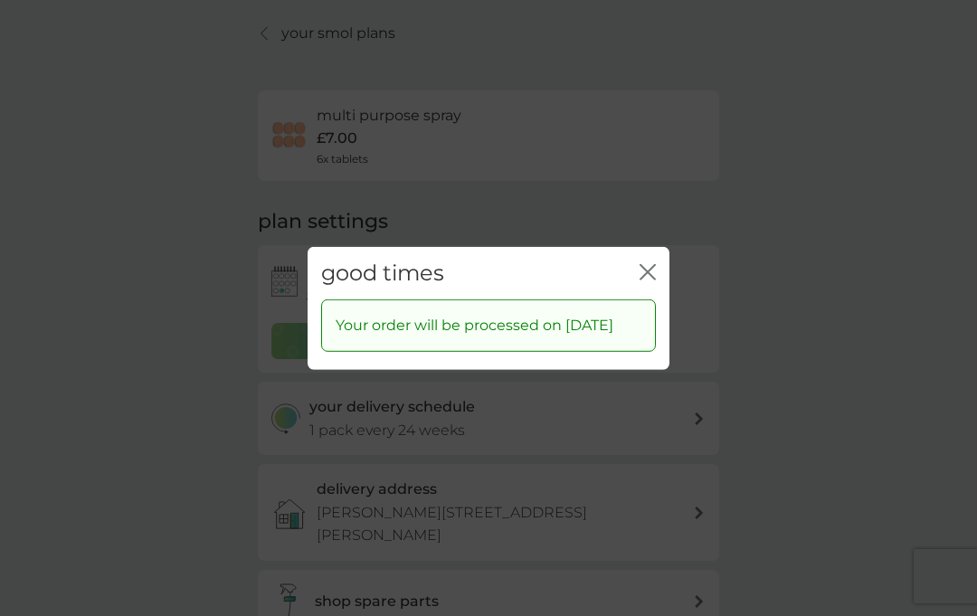
click at [654, 279] on icon "close" at bounding box center [647, 271] width 16 height 16
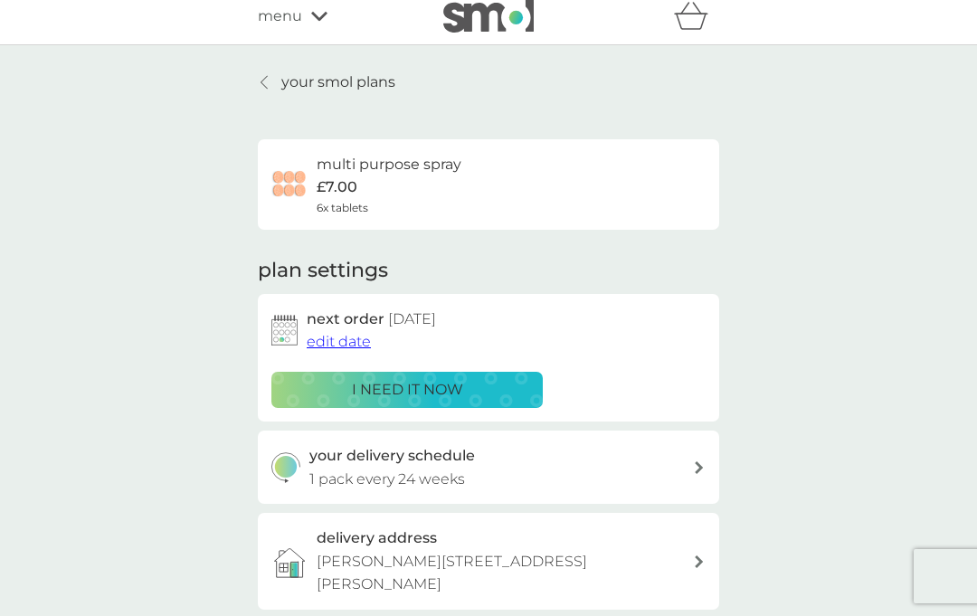
scroll to position [5, 0]
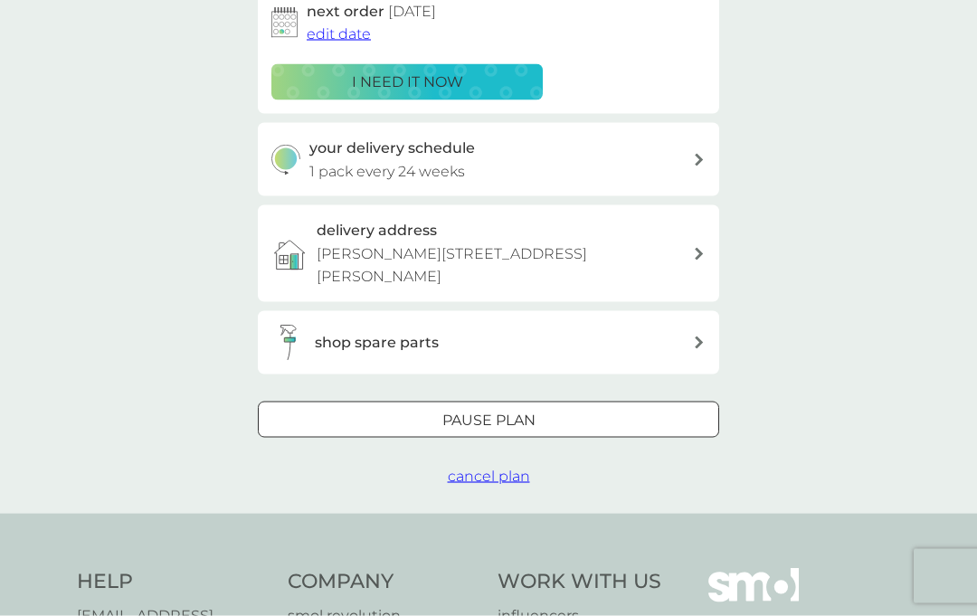
click at [691, 346] on div "shop spare parts" at bounding box center [504, 343] width 378 height 24
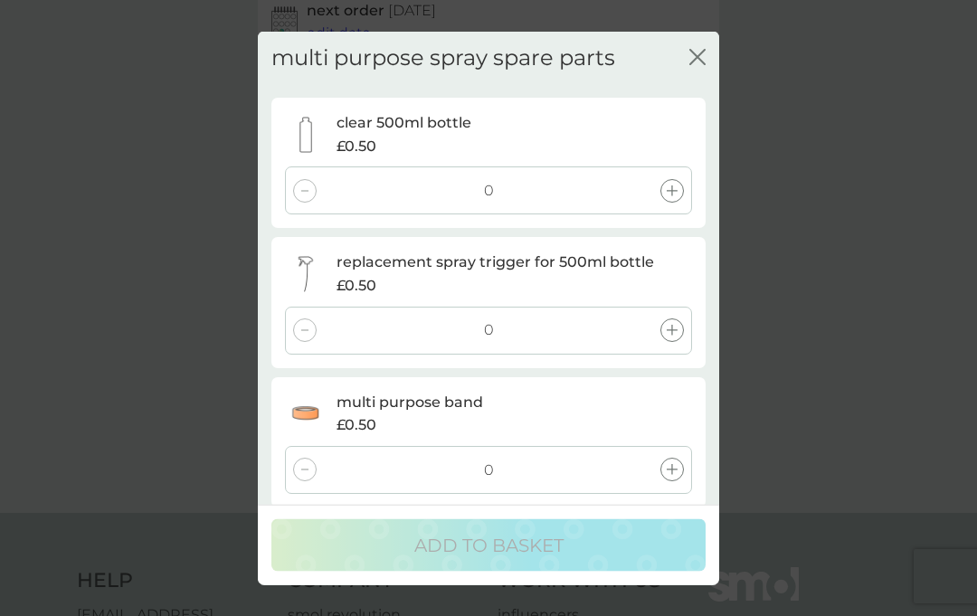
click at [663, 196] on div at bounding box center [672, 191] width 24 height 24
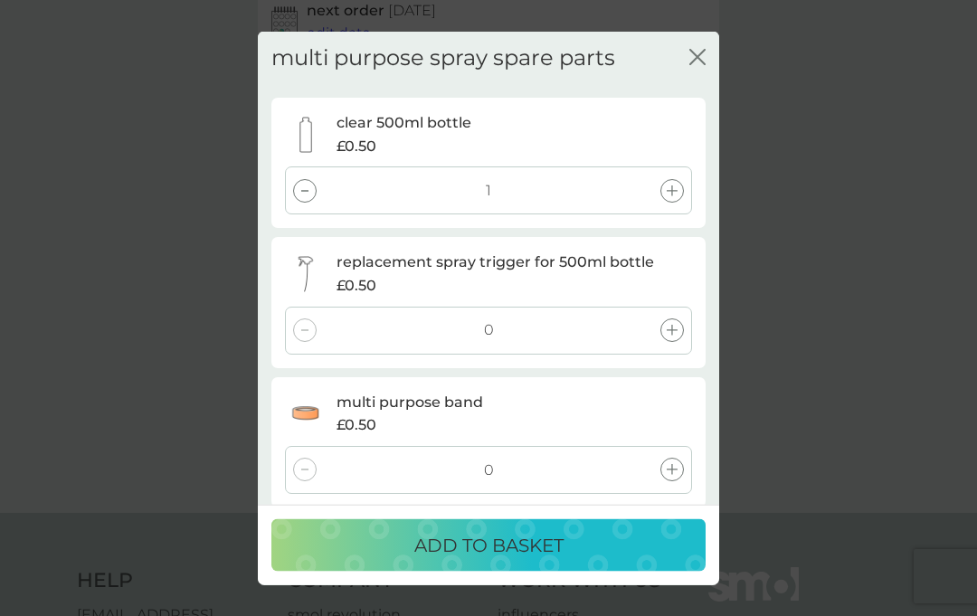
click at [497, 560] on p "ADD TO BASKET" at bounding box center [488, 545] width 149 height 29
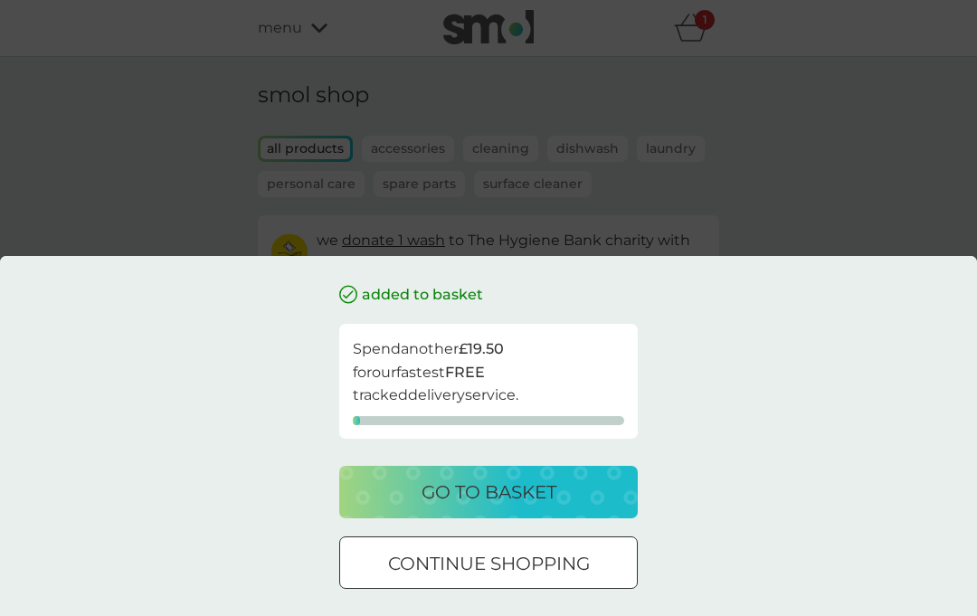
click at [486, 573] on div at bounding box center [488, 563] width 65 height 19
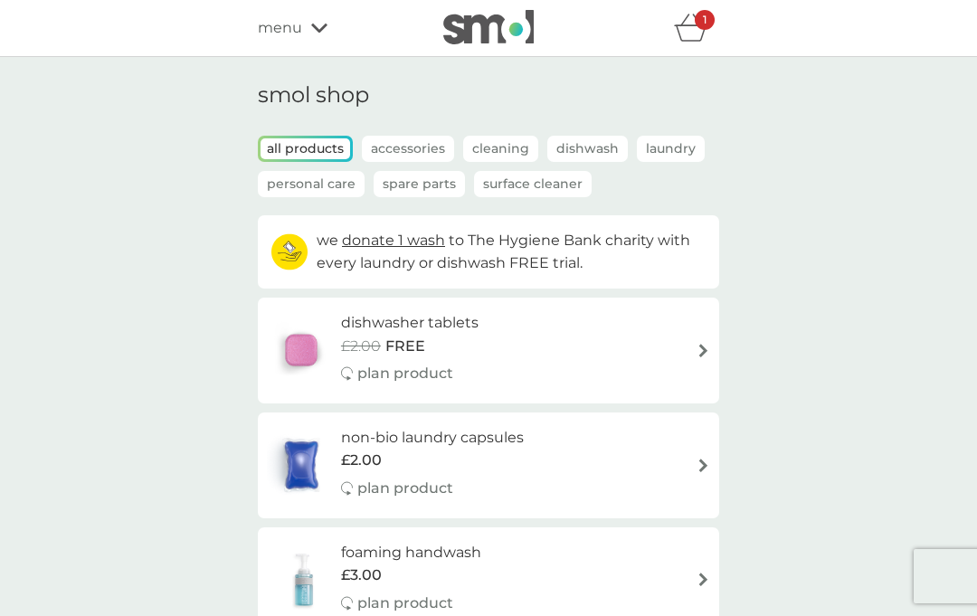
click at [696, 32] on icon "basket" at bounding box center [691, 28] width 34 height 28
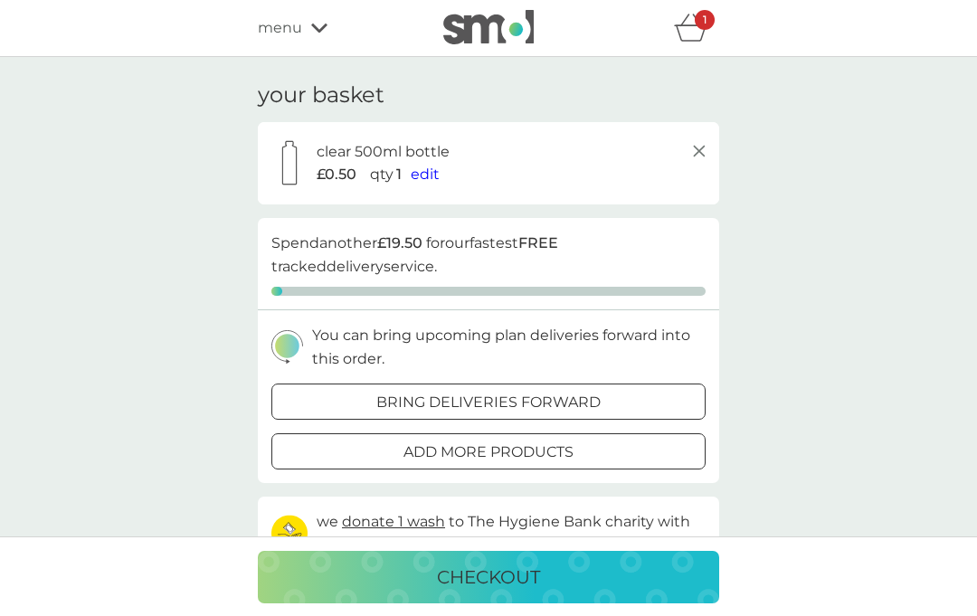
click at [702, 152] on line at bounding box center [699, 151] width 11 height 11
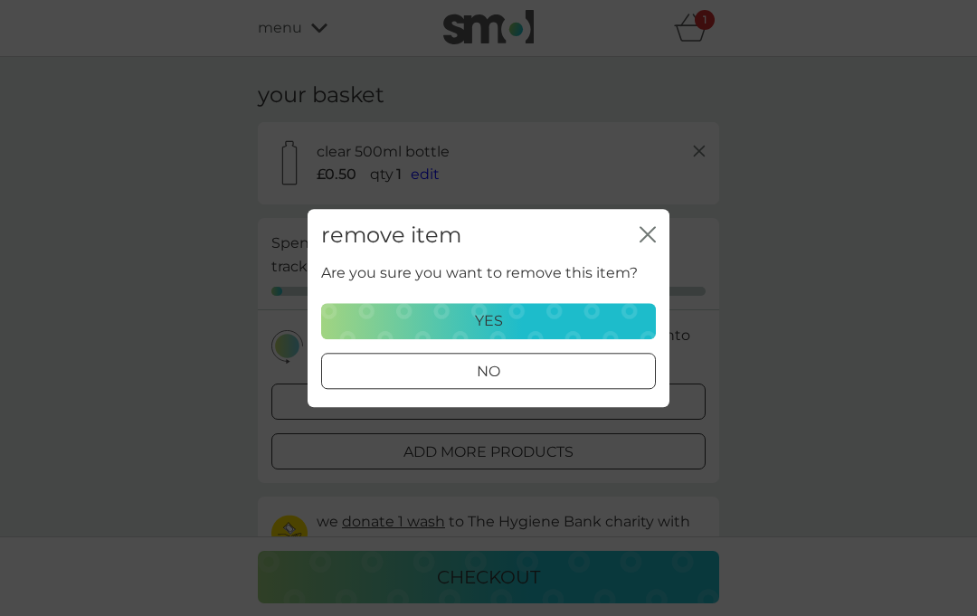
click at [505, 373] on div at bounding box center [488, 371] width 65 height 19
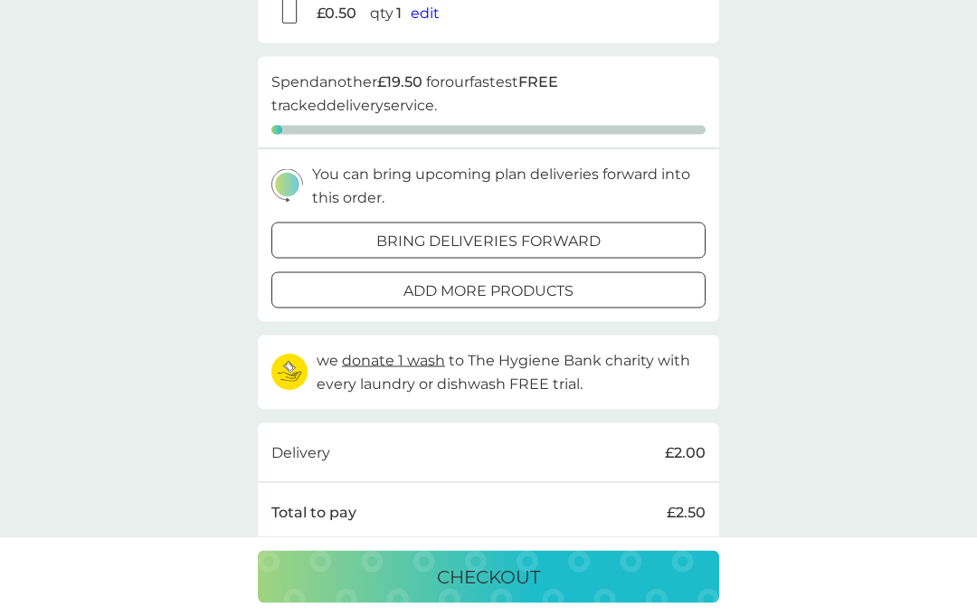
scroll to position [164, 0]
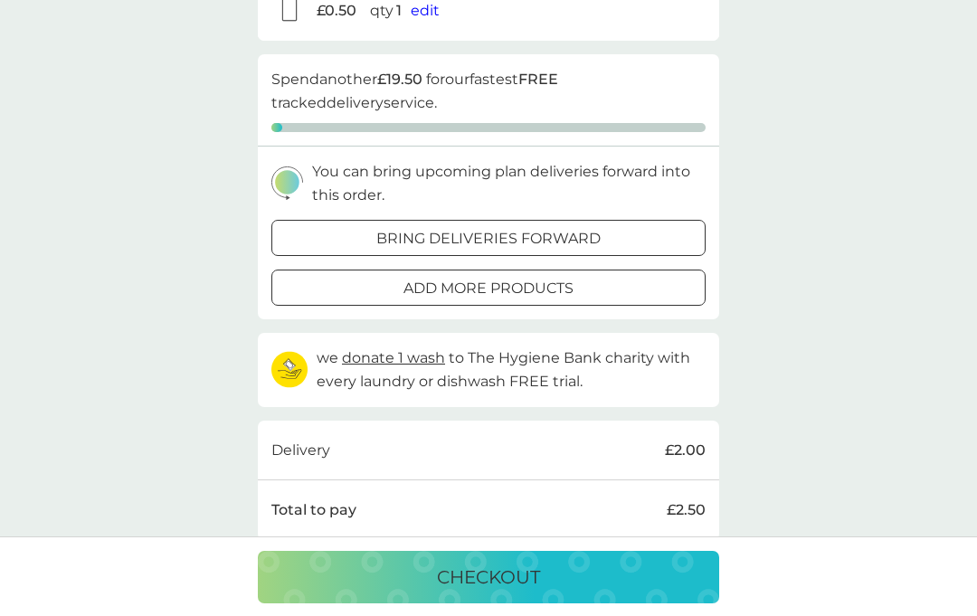
click at [543, 289] on p "add more products" at bounding box center [488, 289] width 170 height 24
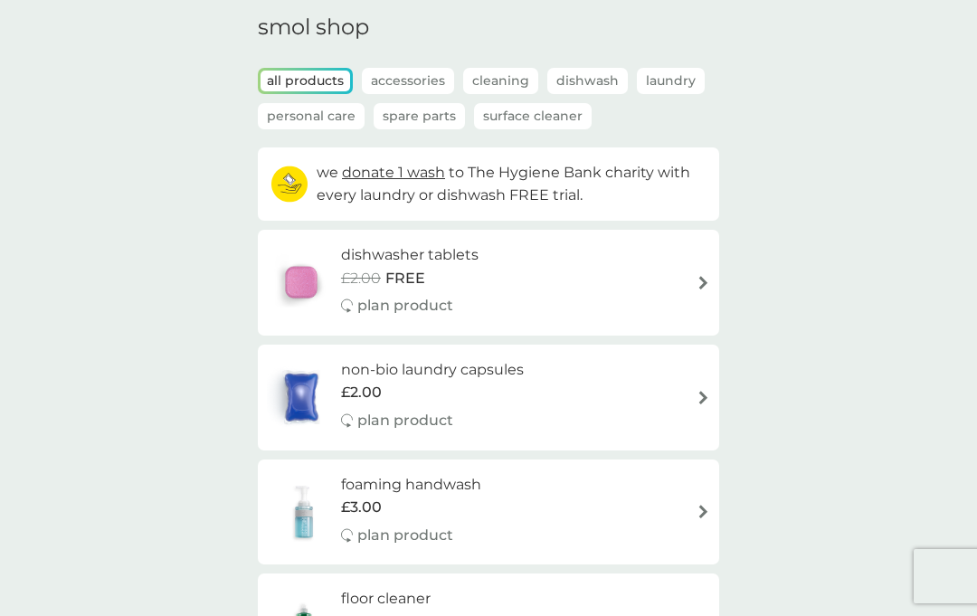
scroll to position [69, 0]
click at [421, 111] on p "Spare Parts" at bounding box center [419, 115] width 91 height 26
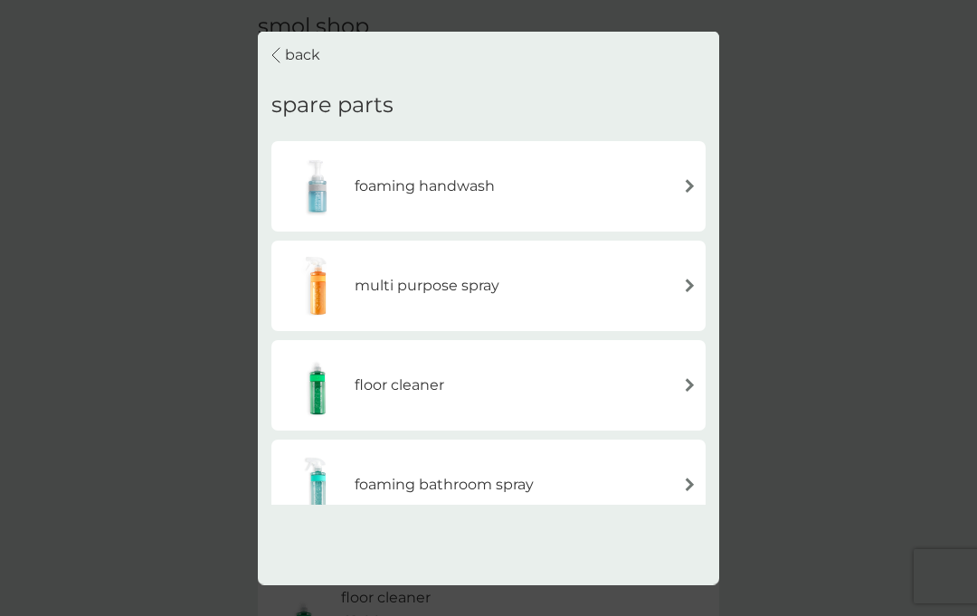
click at [686, 253] on div "multi purpose spray" at bounding box center [488, 284] width 416 height 63
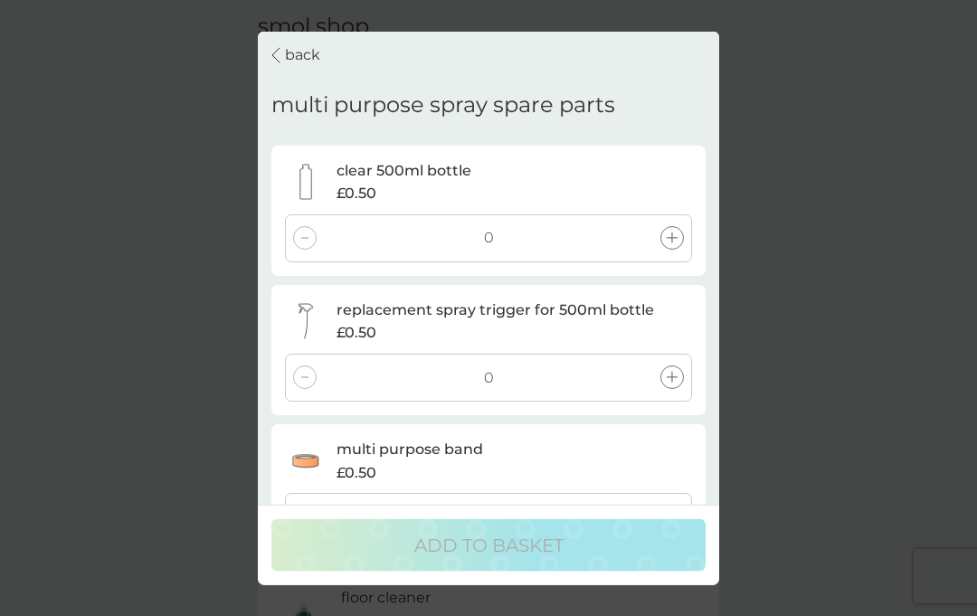
click at [669, 372] on icon at bounding box center [672, 377] width 11 height 11
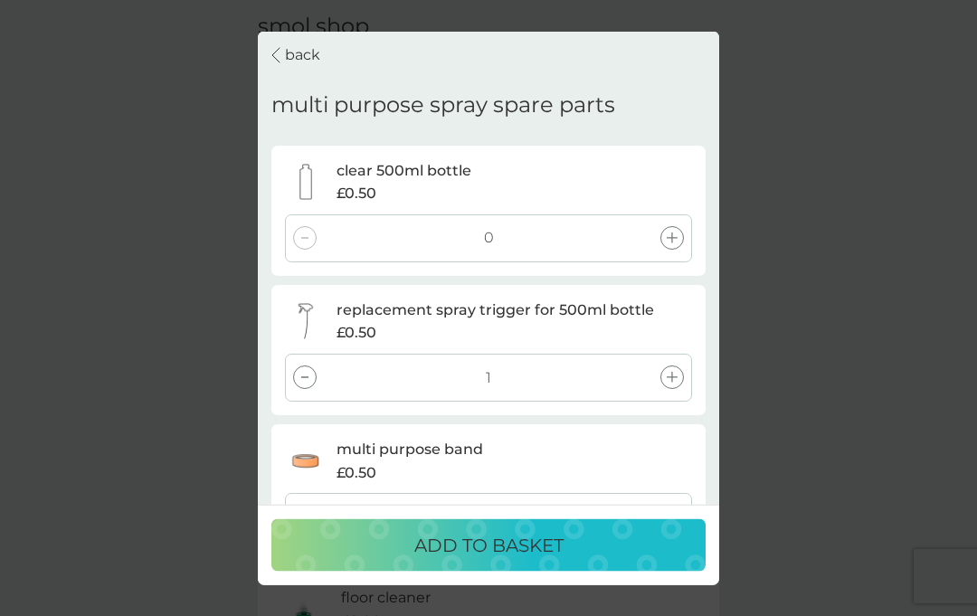
click at [510, 560] on p "ADD TO BASKET" at bounding box center [488, 545] width 149 height 29
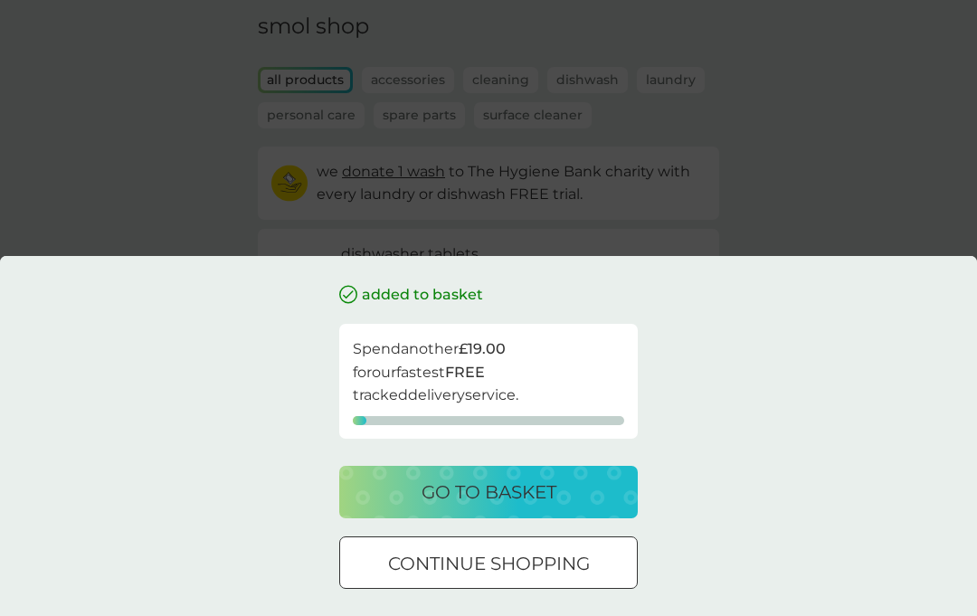
click at [499, 471] on button "go to basket" at bounding box center [488, 492] width 298 height 52
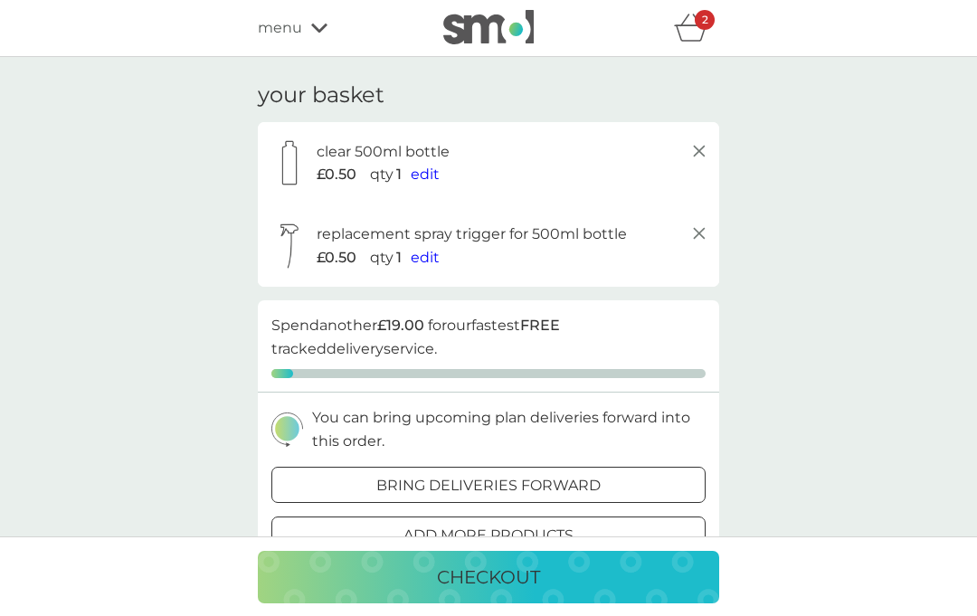
click at [695, 21] on div "2" at bounding box center [705, 20] width 20 height 20
click at [691, 28] on icon "basket" at bounding box center [691, 28] width 34 height 28
click at [695, 151] on icon at bounding box center [699, 151] width 22 height 22
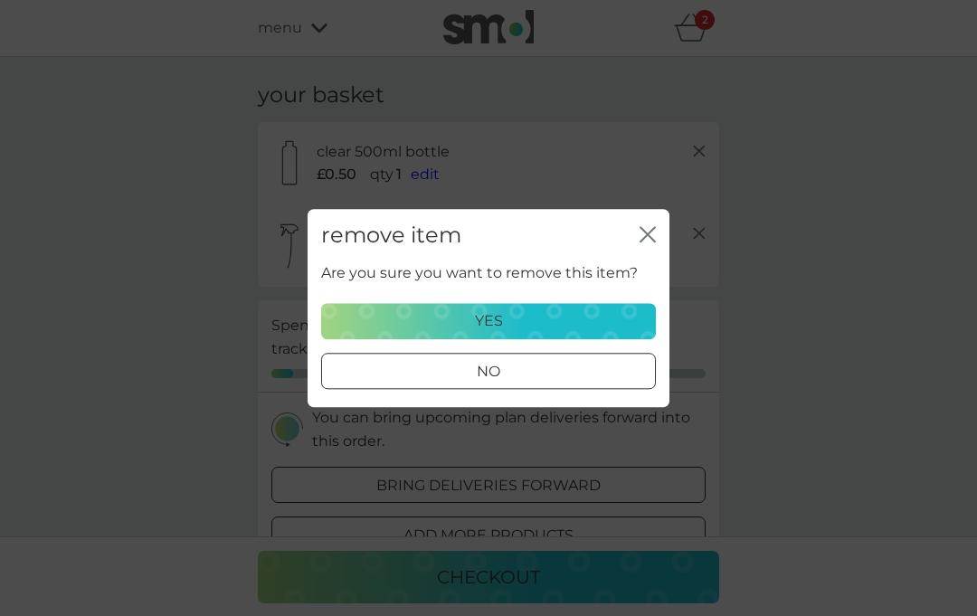
click at [516, 312] on div "yes" at bounding box center [488, 321] width 311 height 24
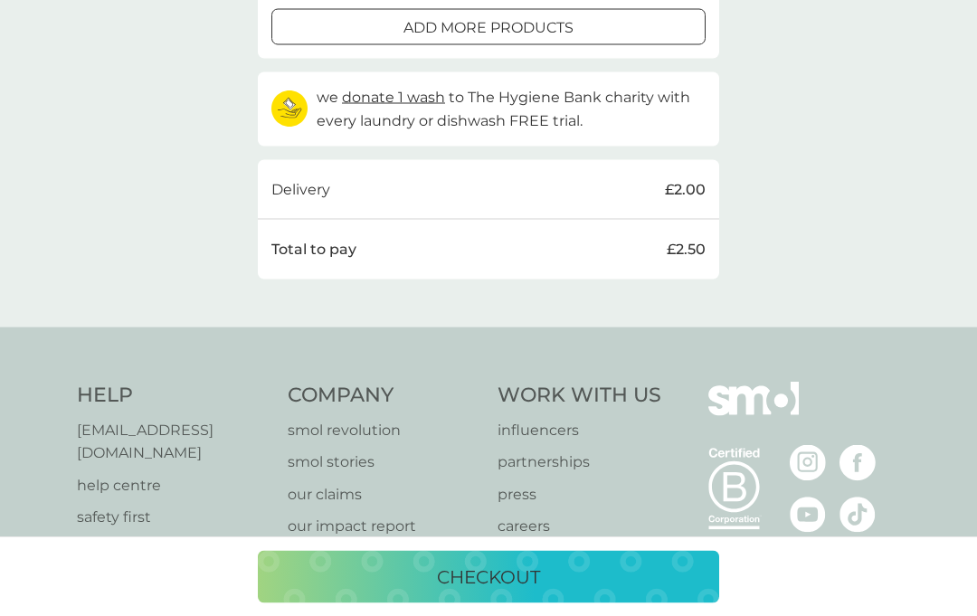
scroll to position [425, 0]
click at [516, 591] on p "checkout" at bounding box center [488, 577] width 103 height 29
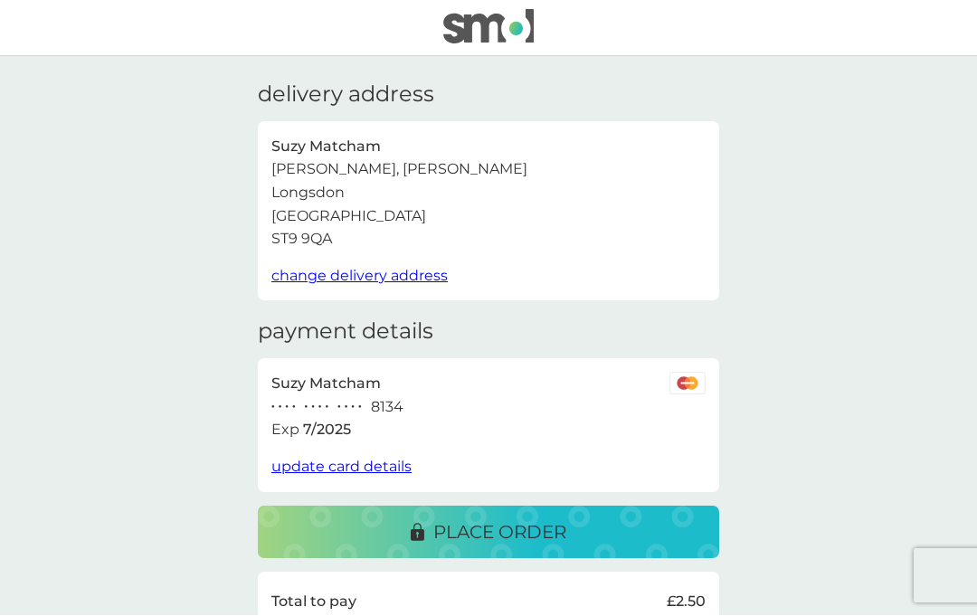
scroll to position [1, 0]
click at [342, 458] on span "update card details" at bounding box center [341, 466] width 140 height 17
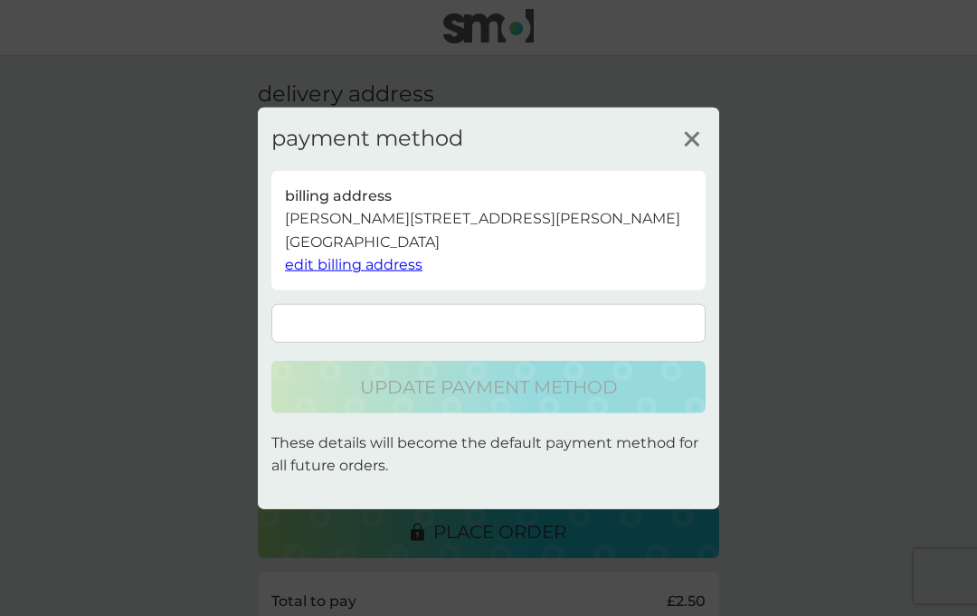
scroll to position [0, 0]
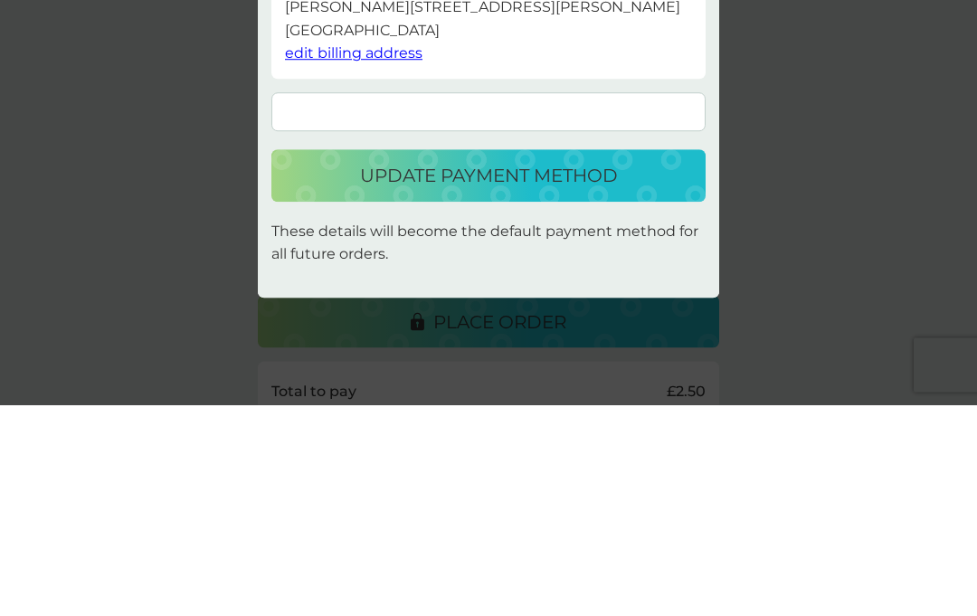
click at [501, 373] on p "update payment method" at bounding box center [489, 387] width 258 height 29
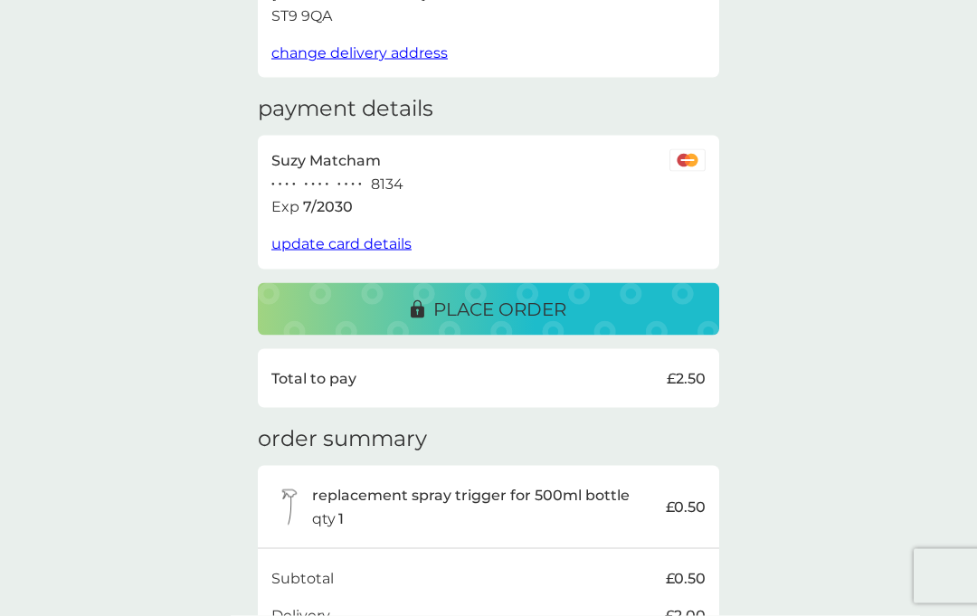
scroll to position [223, 0]
click at [516, 302] on p "place order" at bounding box center [499, 309] width 133 height 29
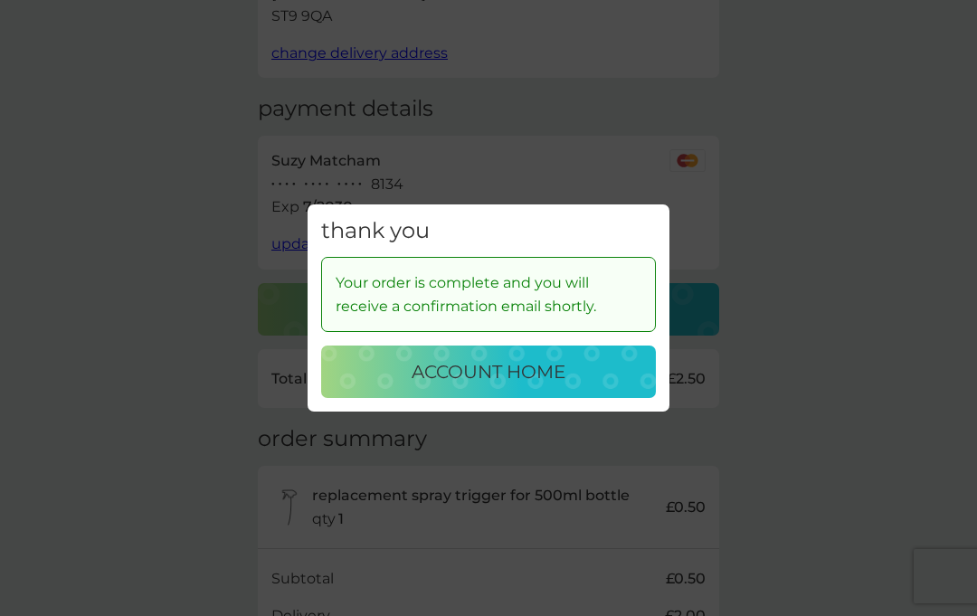
click at [487, 386] on p "account home" at bounding box center [489, 371] width 154 height 29
